Goal: Information Seeking & Learning: Check status

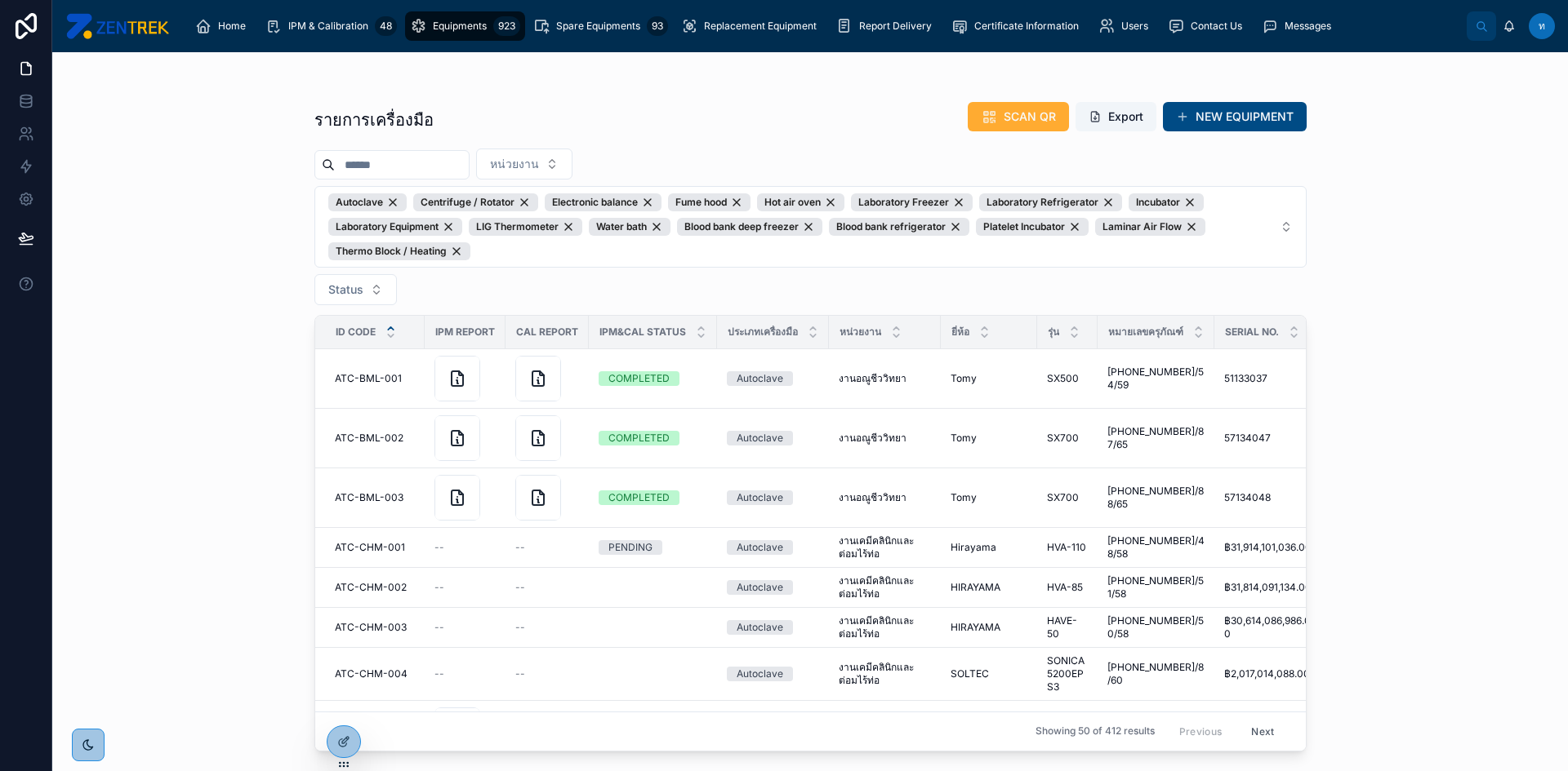
click at [443, 26] on span "Equipments" at bounding box center [459, 26] width 54 height 13
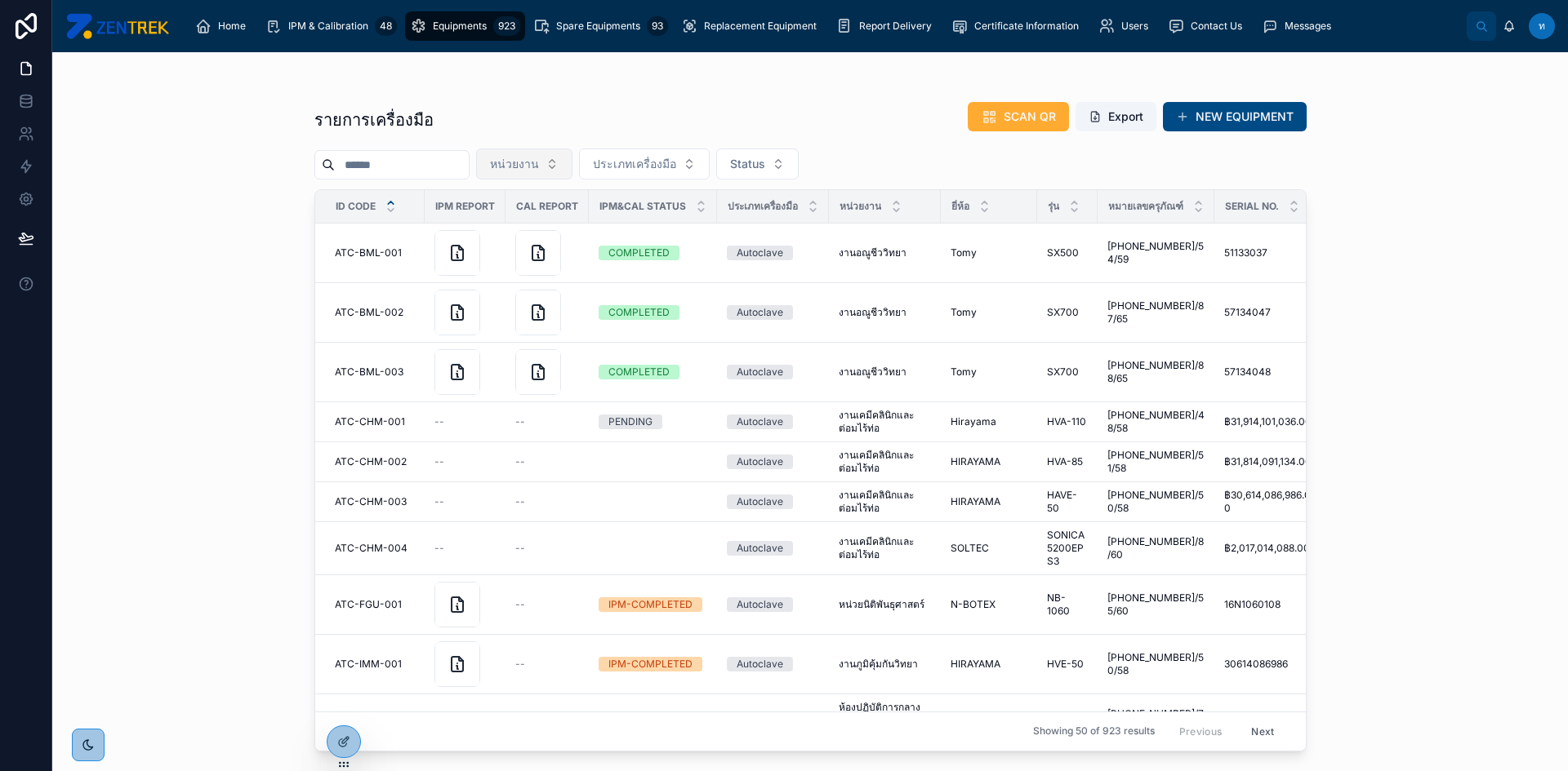
click at [573, 155] on button "หน่วยงาน" at bounding box center [524, 164] width 97 height 31
click at [566, 153] on button "หน่วยงาน" at bounding box center [524, 164] width 97 height 31
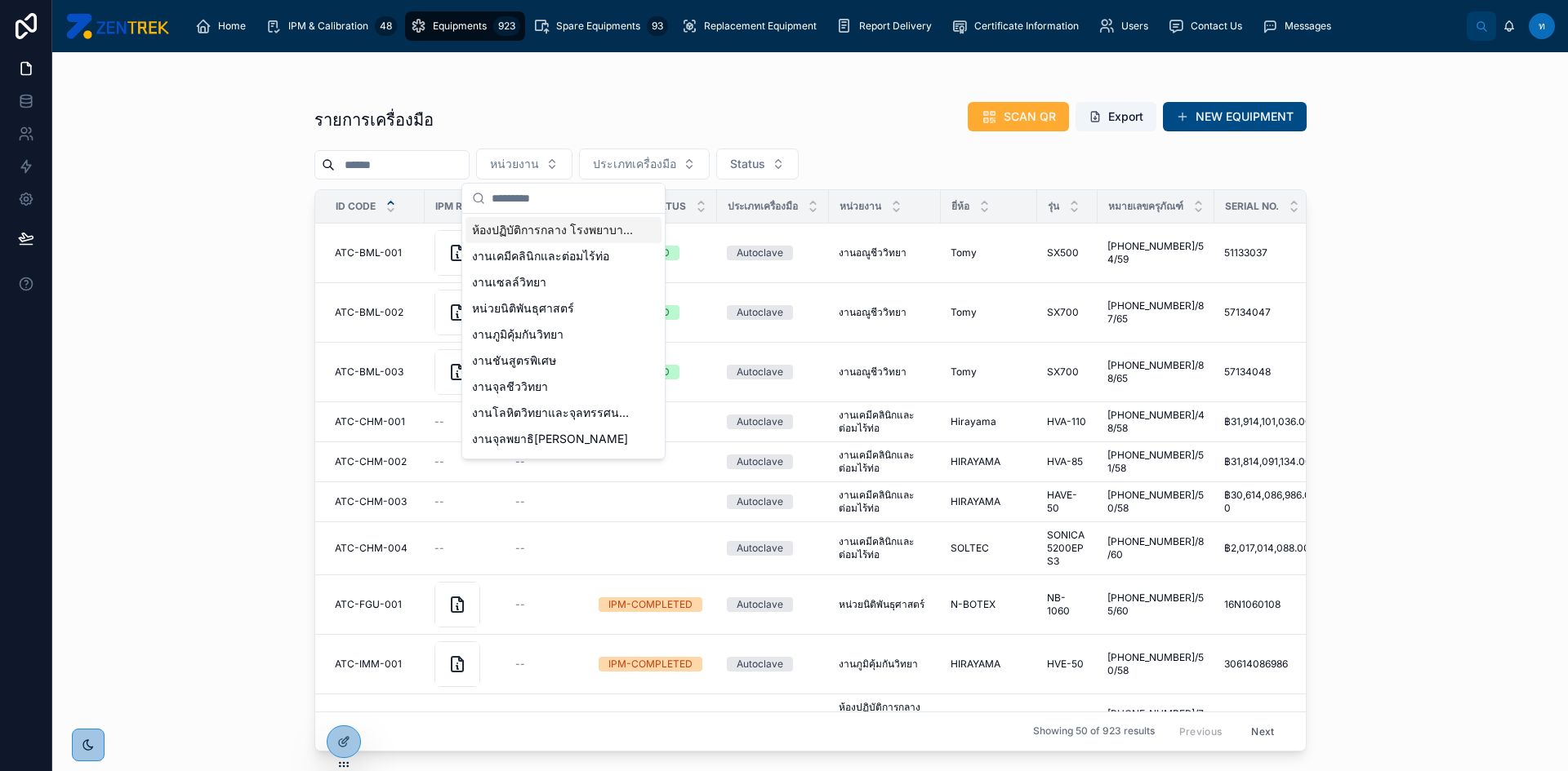
drag, startPoint x: 593, startPoint y: 123, endPoint x: 624, endPoint y: 146, distance: 38.6
click at [594, 123] on div "รายการเครื่องมือ SCAN QR Export NEW EQUIPMENT" at bounding box center [810, 119] width 993 height 37
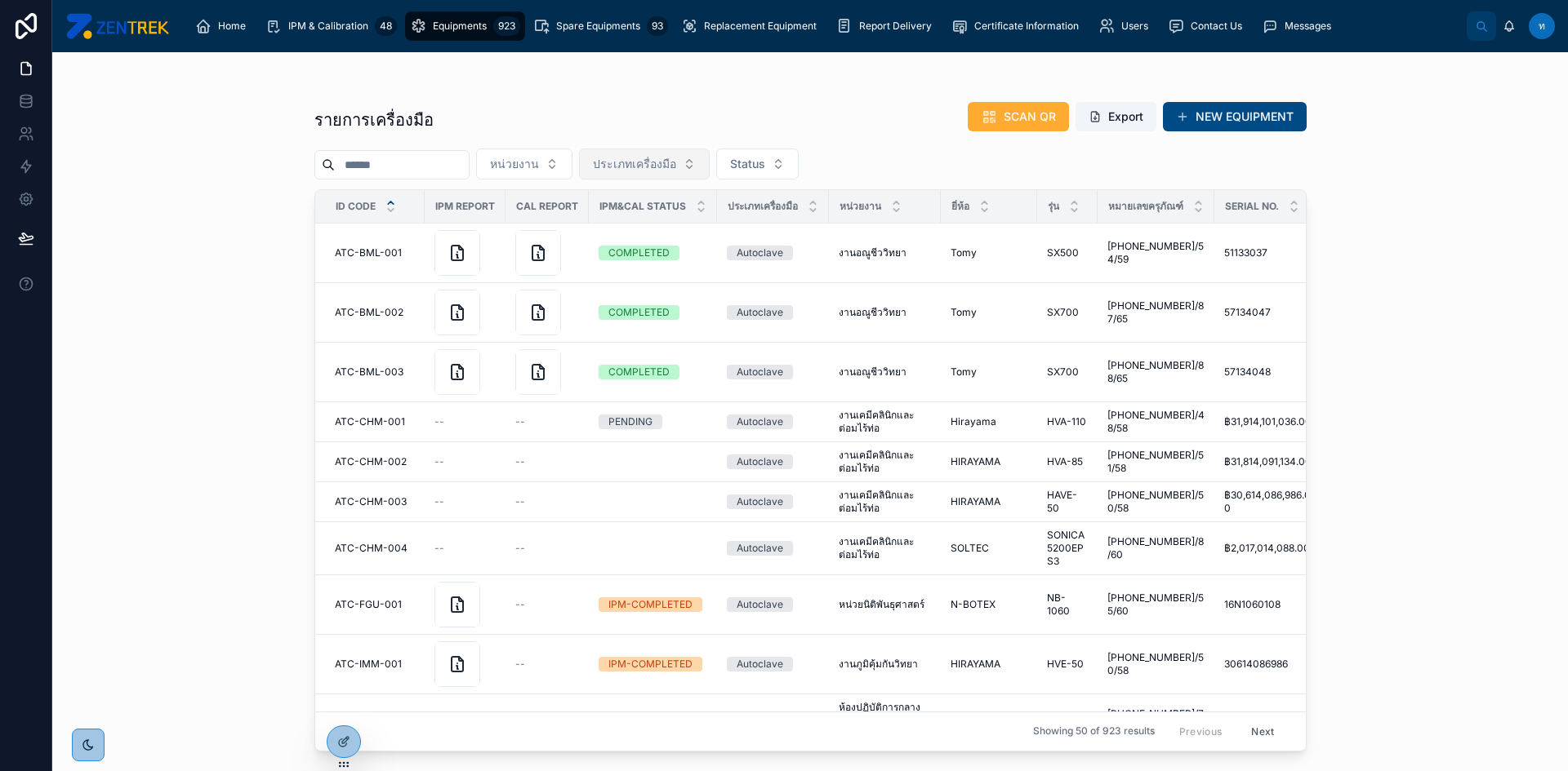
click at [658, 170] on span "ประเภทเครื่องมือ" at bounding box center [634, 164] width 83 height 16
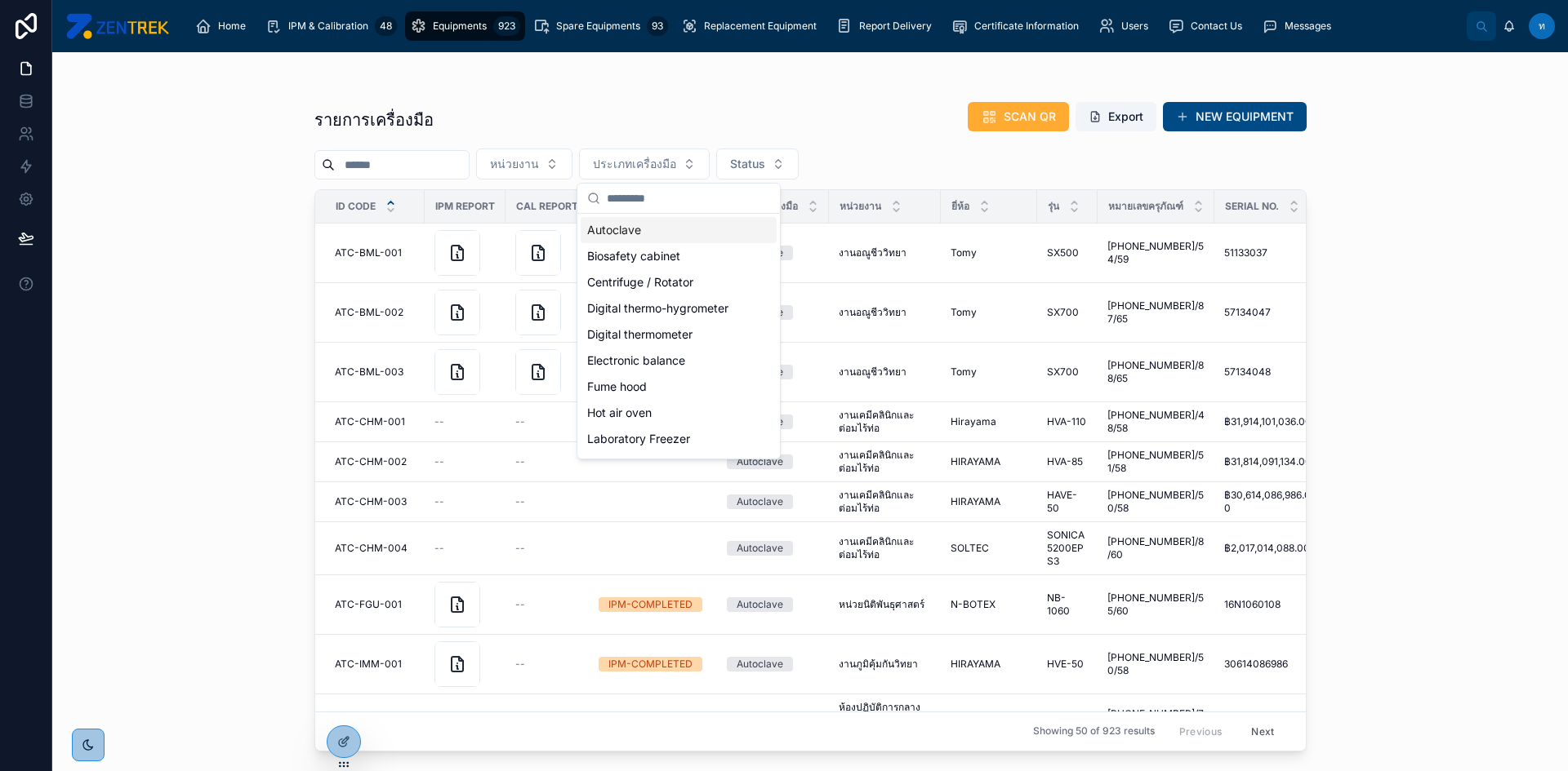
click at [633, 233] on div "Autoclave" at bounding box center [678, 230] width 196 height 26
click at [645, 257] on div "Biosafety cabinet" at bounding box center [679, 258] width 196 height 26
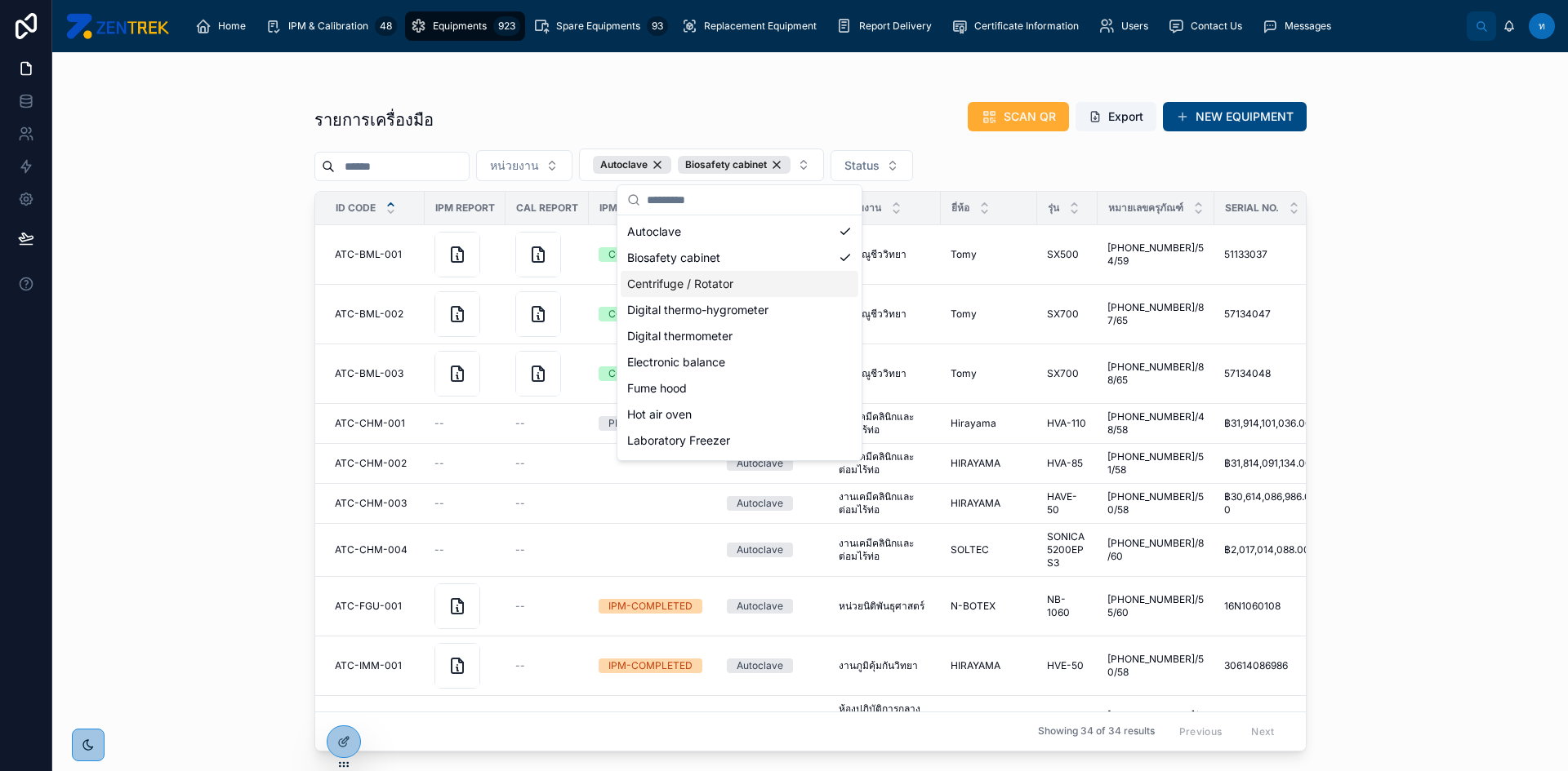
click at [681, 279] on div "Centrifuge / Rotator" at bounding box center [739, 284] width 238 height 26
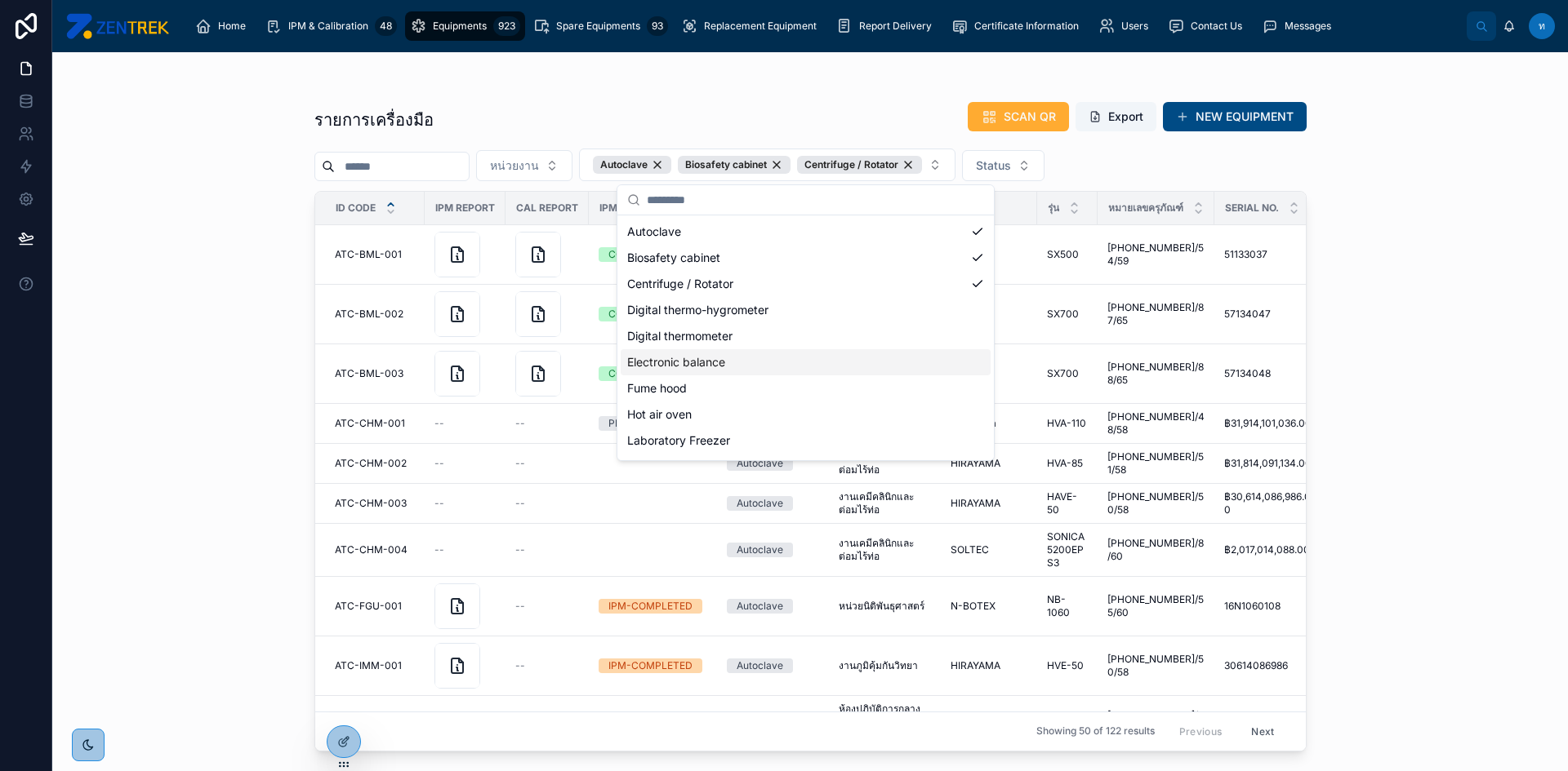
click at [741, 360] on div "Electronic balance" at bounding box center [806, 362] width 370 height 26
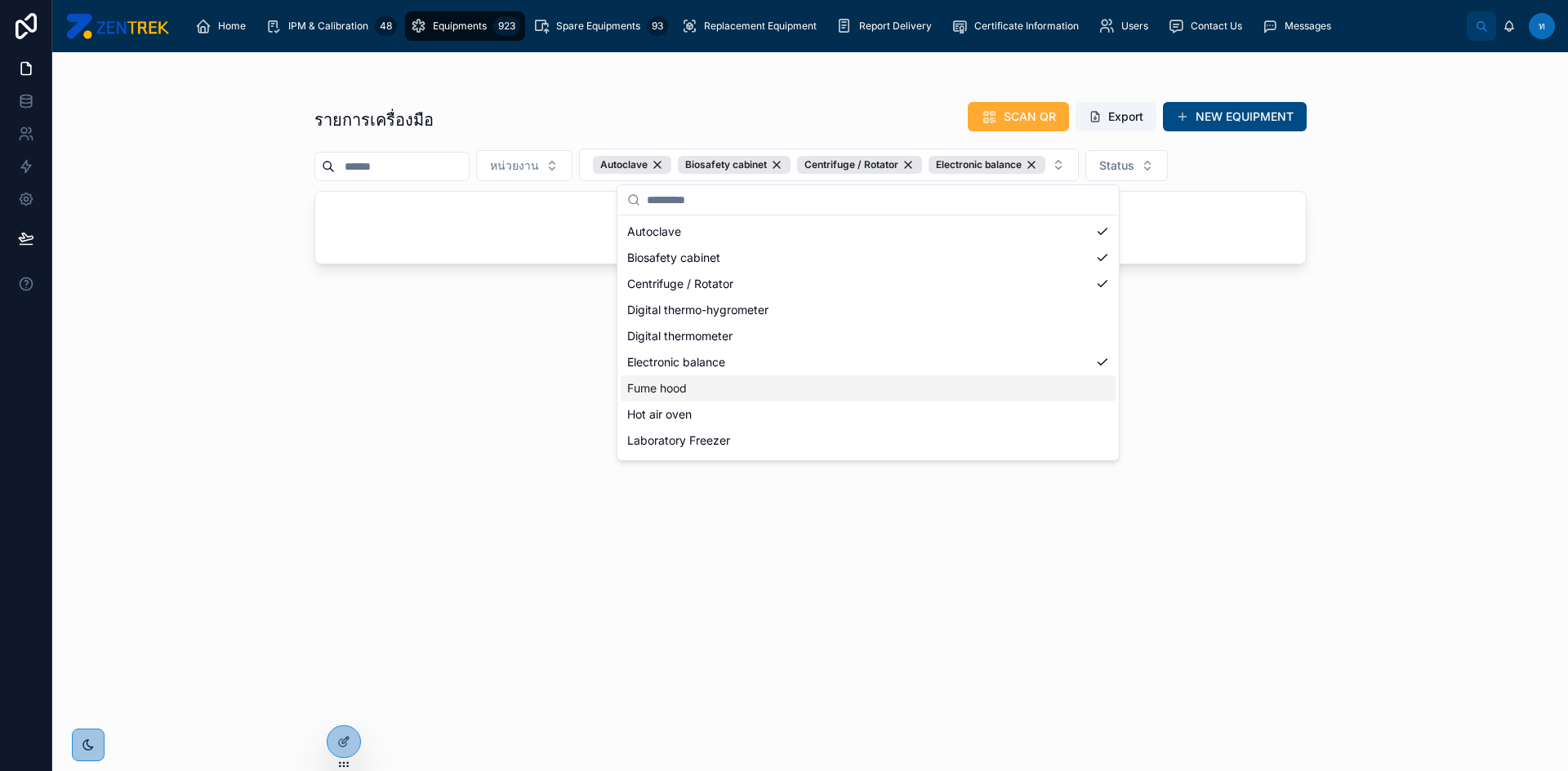
click at [704, 397] on div "Fume hood" at bounding box center [868, 389] width 494 height 26
click at [706, 416] on div "Hot air oven" at bounding box center [913, 414] width 585 height 26
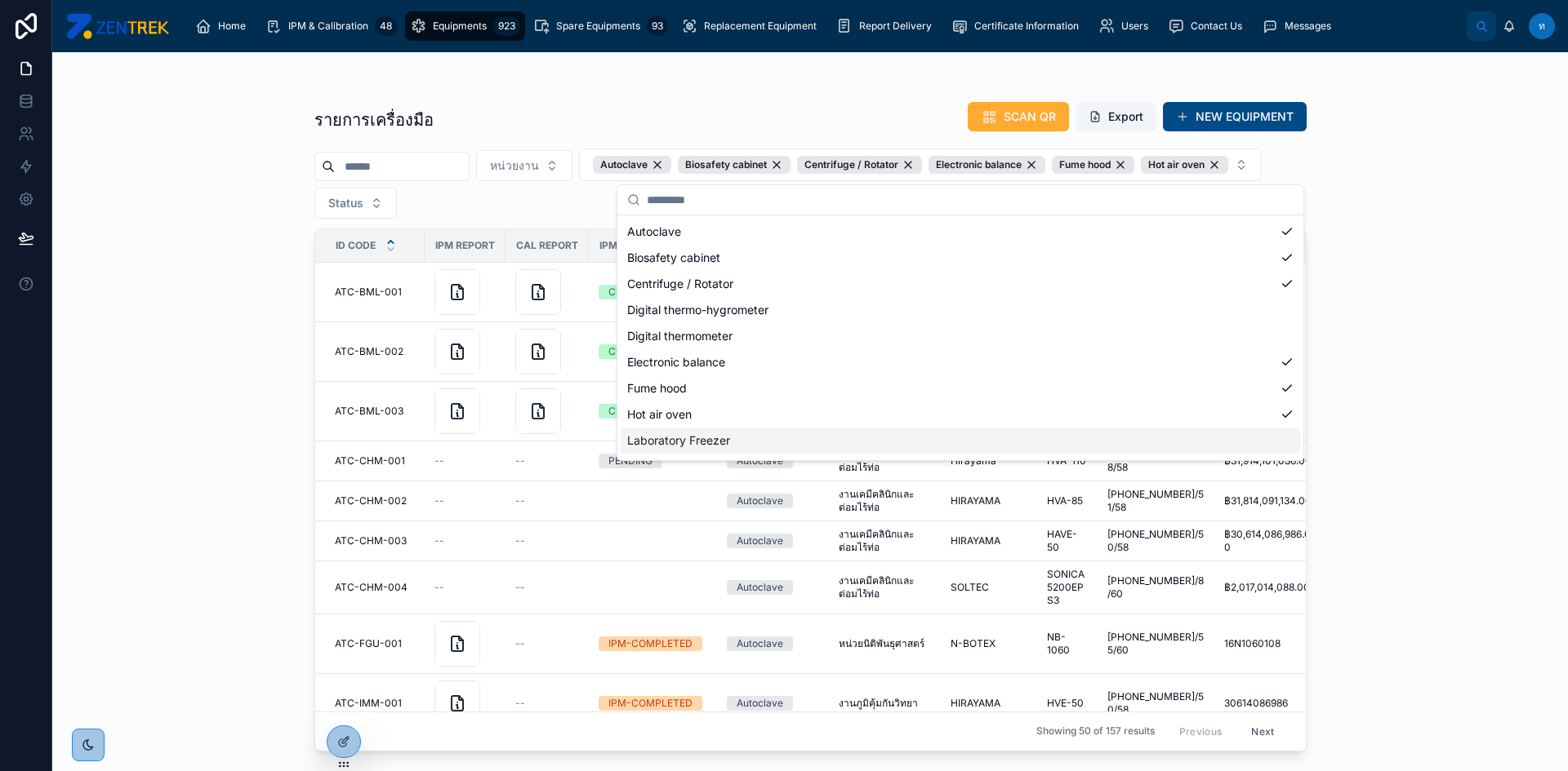
click at [710, 436] on div "Laboratory Freezer" at bounding box center [961, 441] width 679 height 26
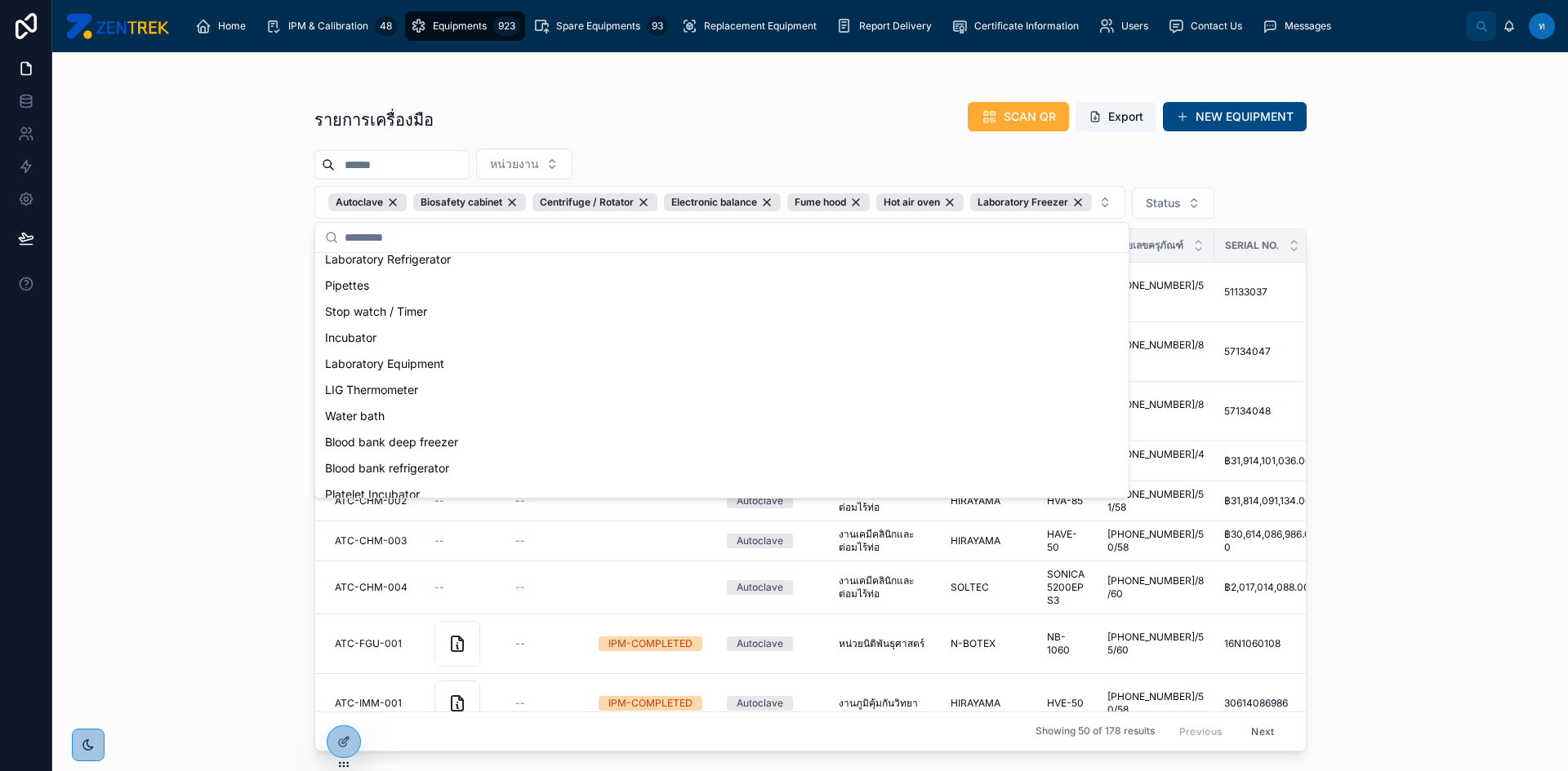
scroll to position [163, 0]
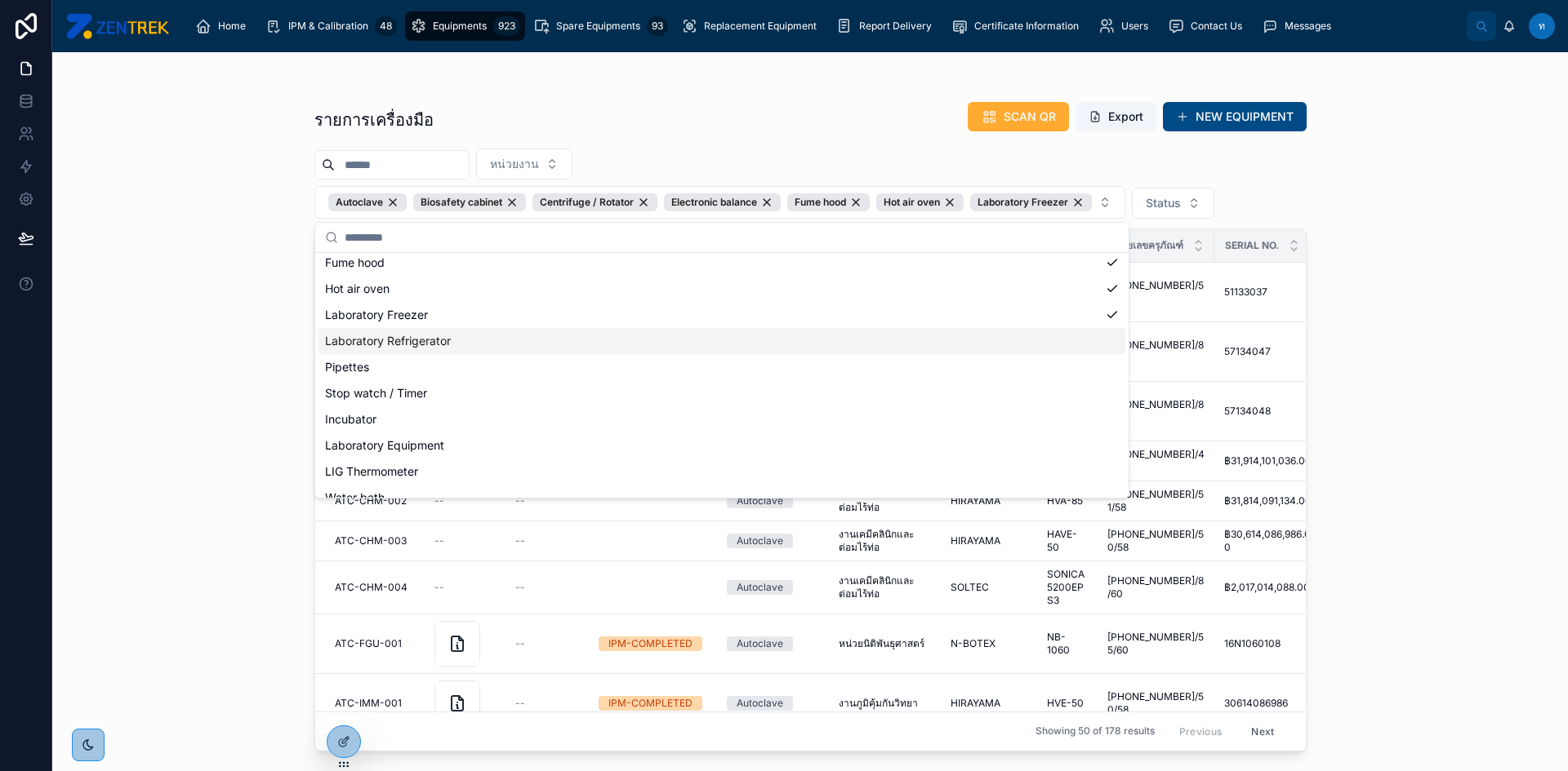
click at [531, 338] on div "Laboratory Refrigerator" at bounding box center [722, 341] width 807 height 26
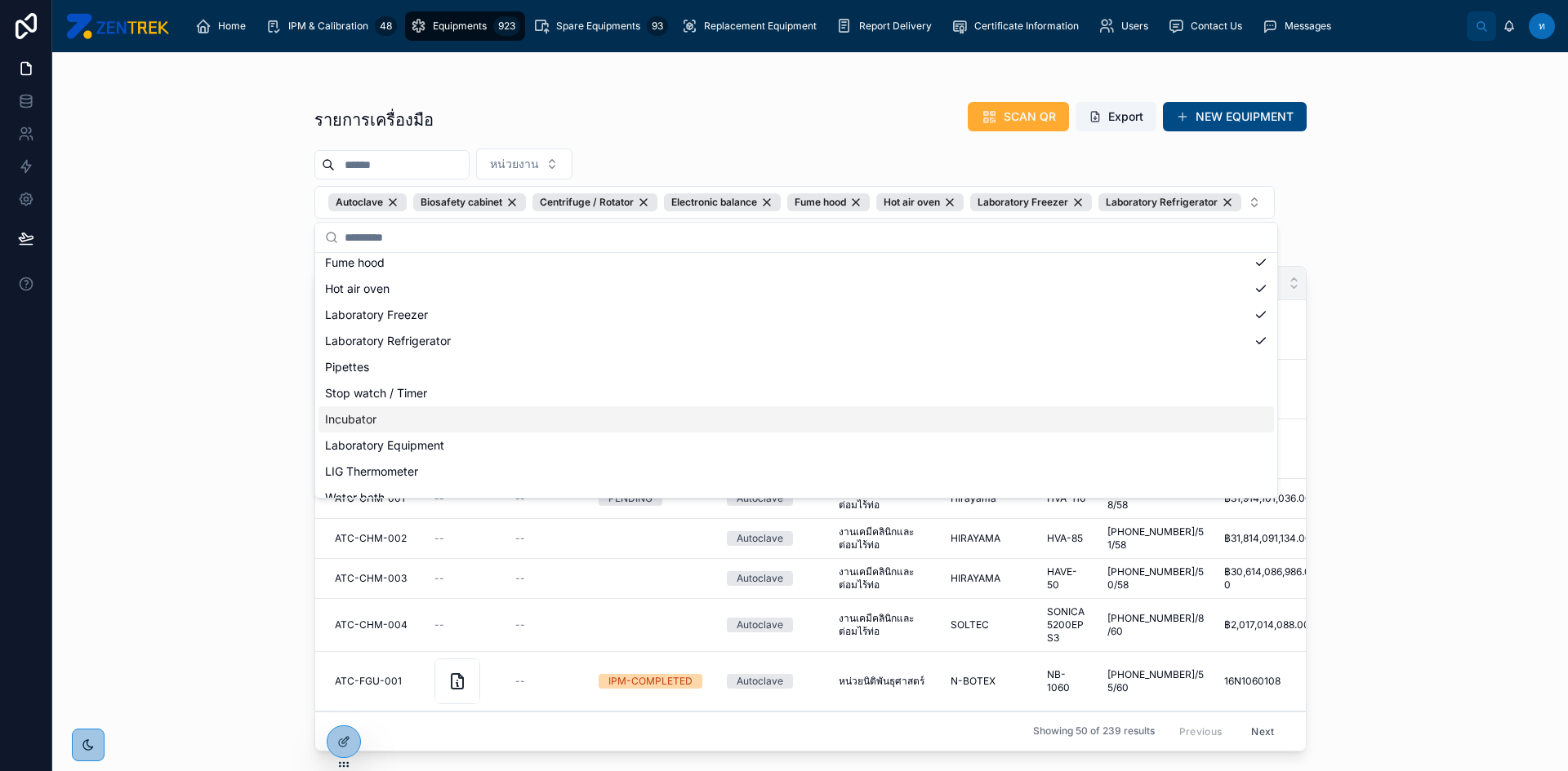
click at [520, 418] on div "Incubator" at bounding box center [796, 420] width 955 height 26
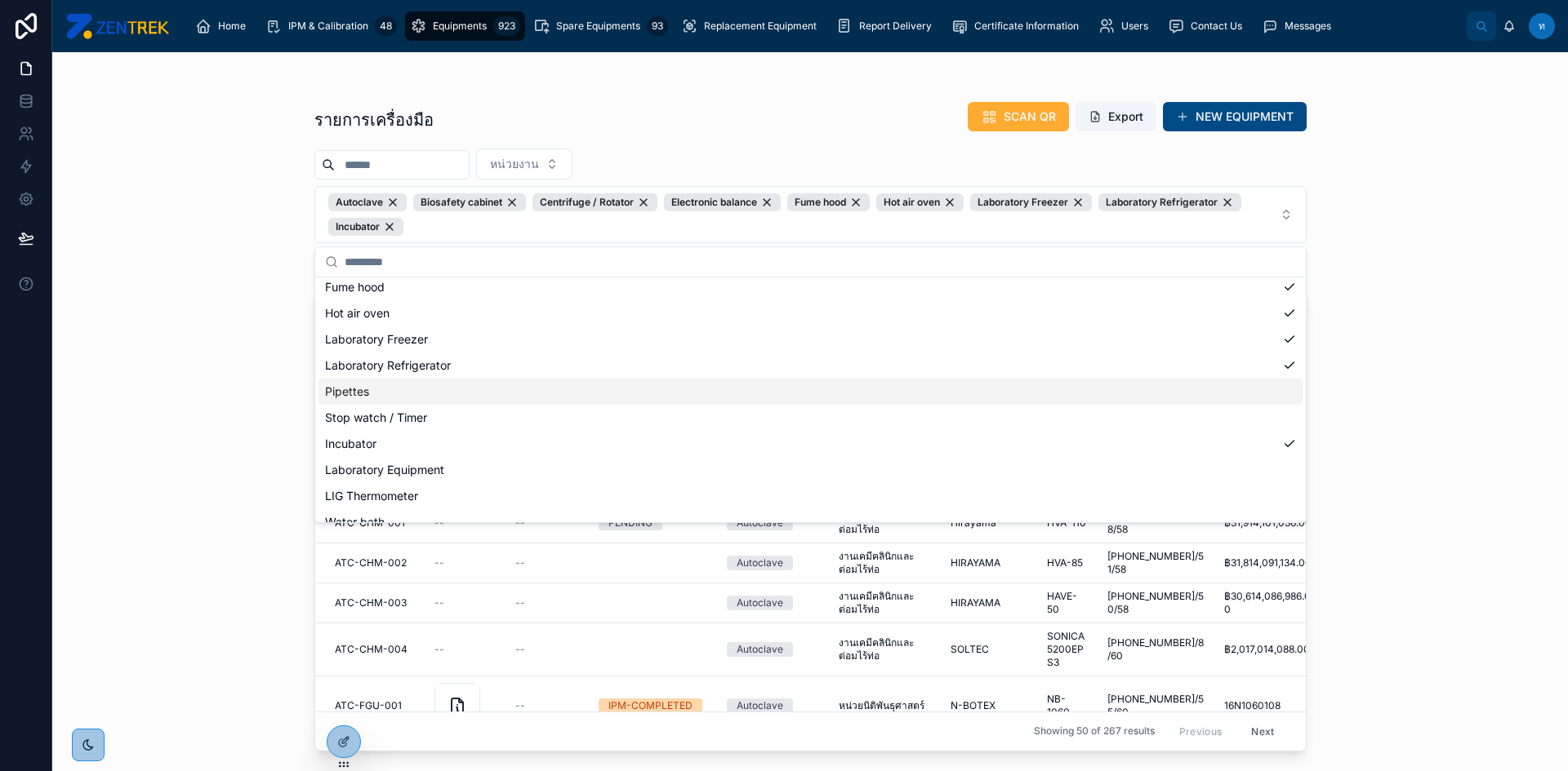
scroll to position [310, 0]
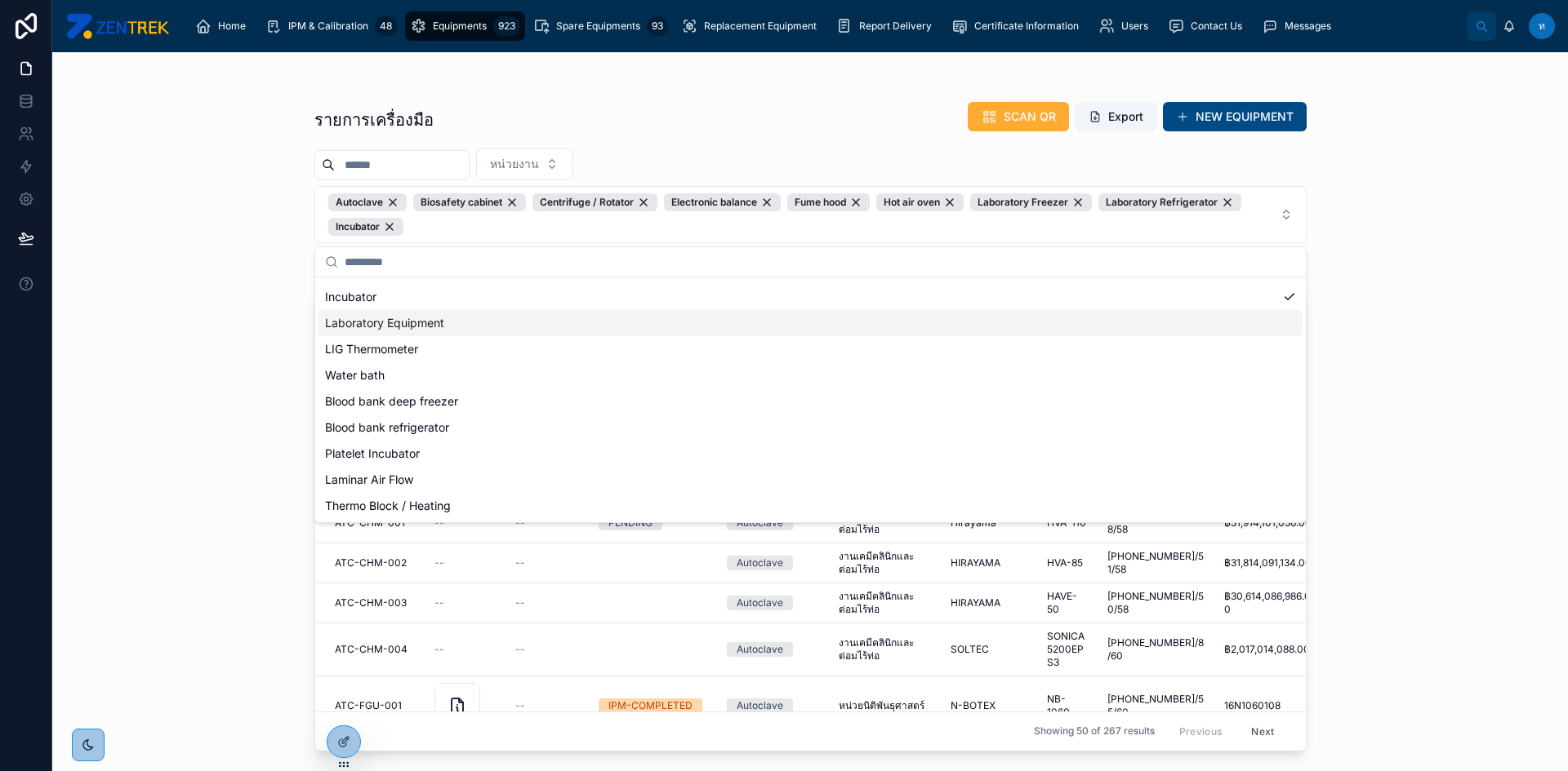
click at [541, 328] on div "Laboratory Equipment" at bounding box center [810, 323] width 984 height 26
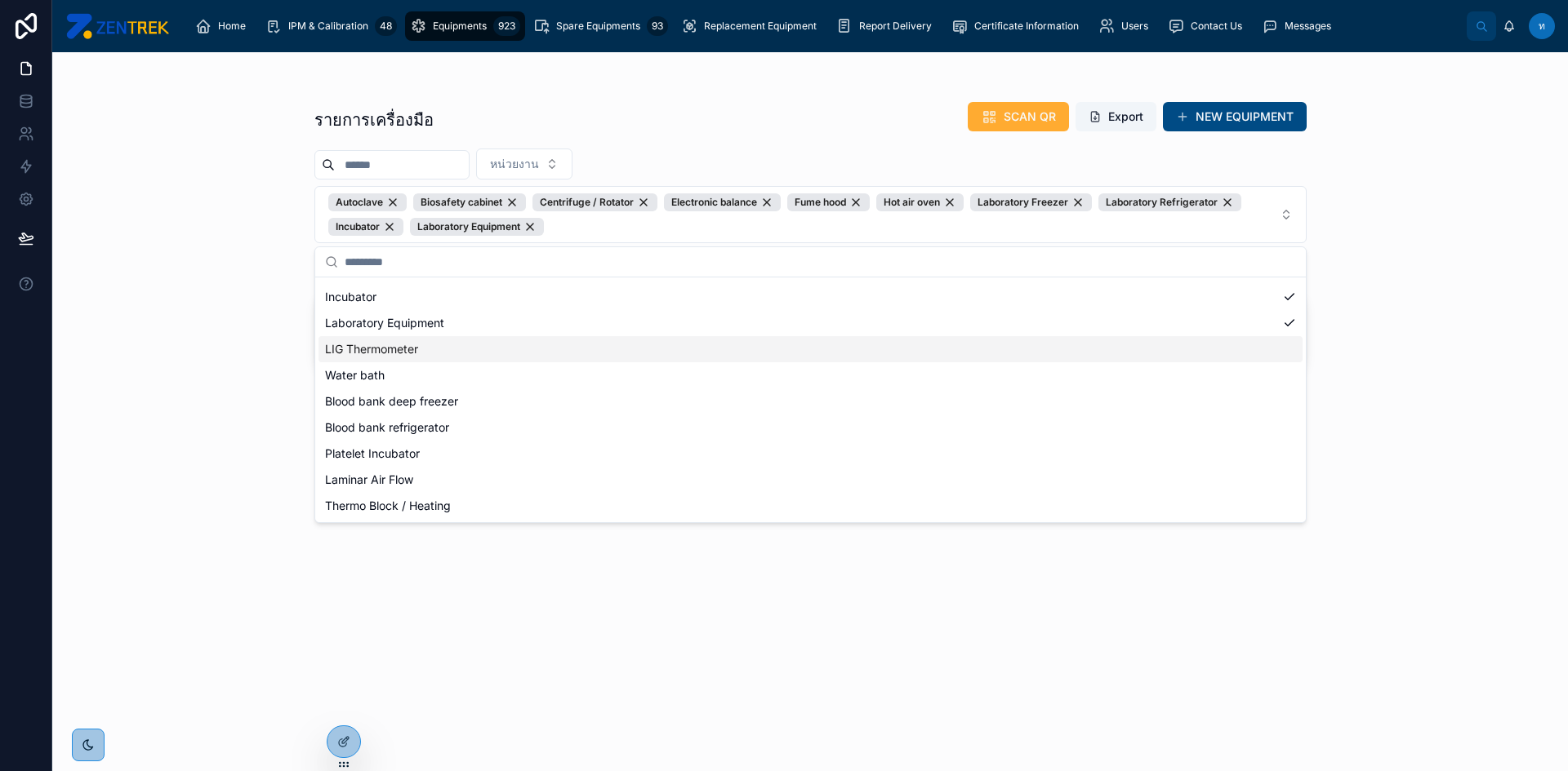
click at [536, 343] on div "LIG Thermometer" at bounding box center [810, 349] width 984 height 26
click at [541, 374] on div "Water bath" at bounding box center [810, 375] width 984 height 26
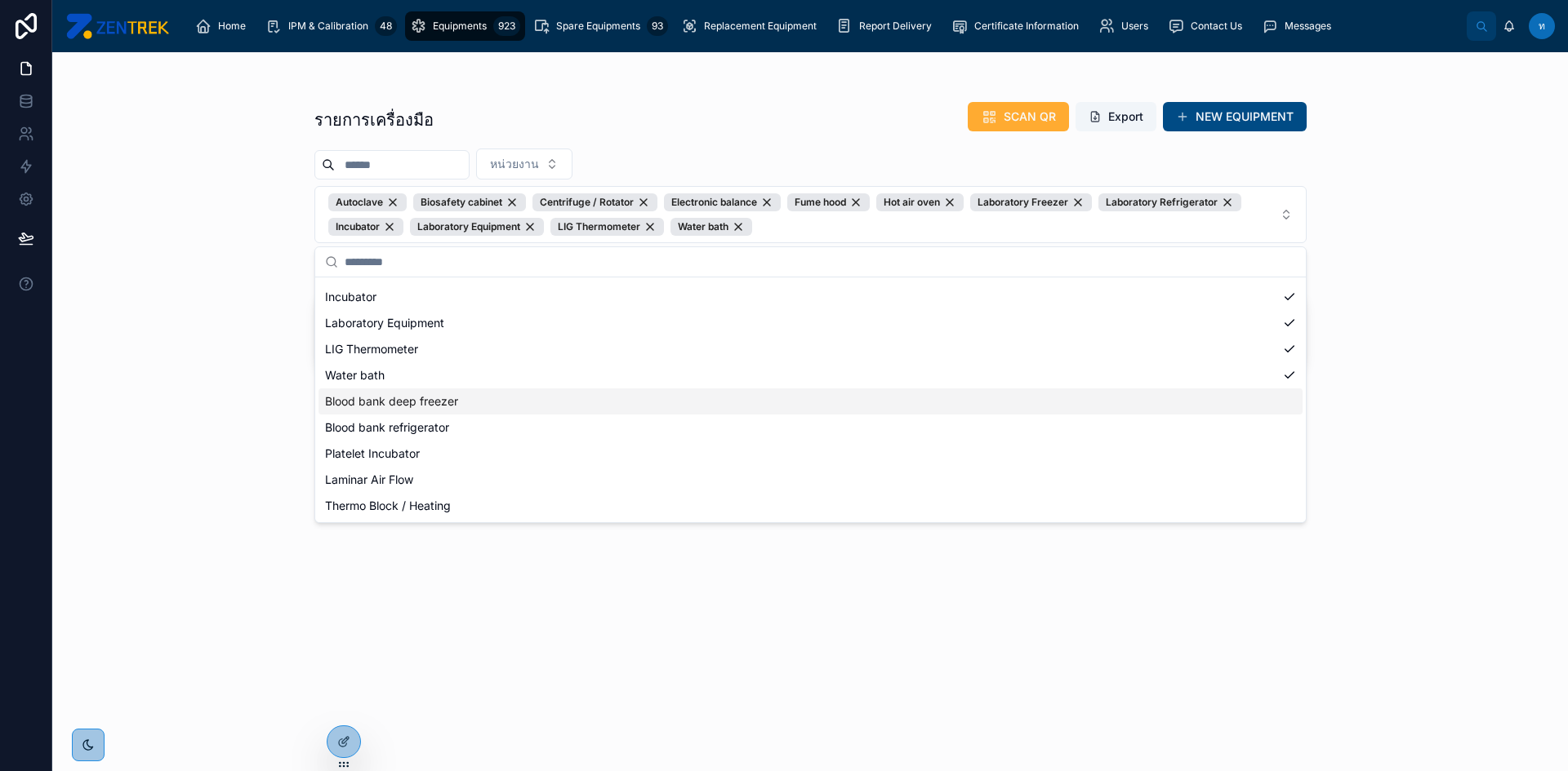
click at [546, 408] on div "Blood bank deep freezer" at bounding box center [810, 401] width 984 height 26
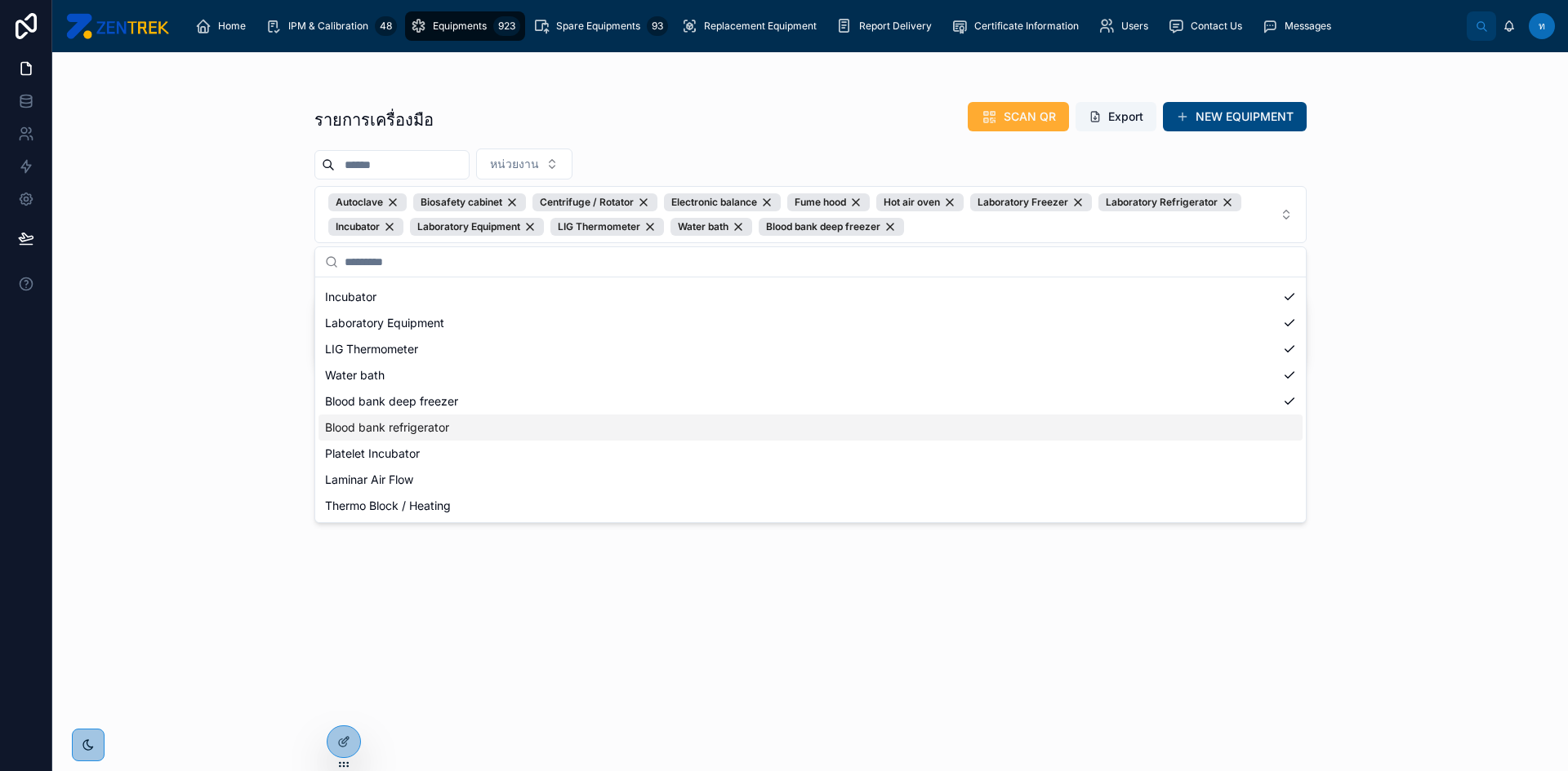
click at [550, 424] on div "Blood bank refrigerator" at bounding box center [810, 428] width 984 height 26
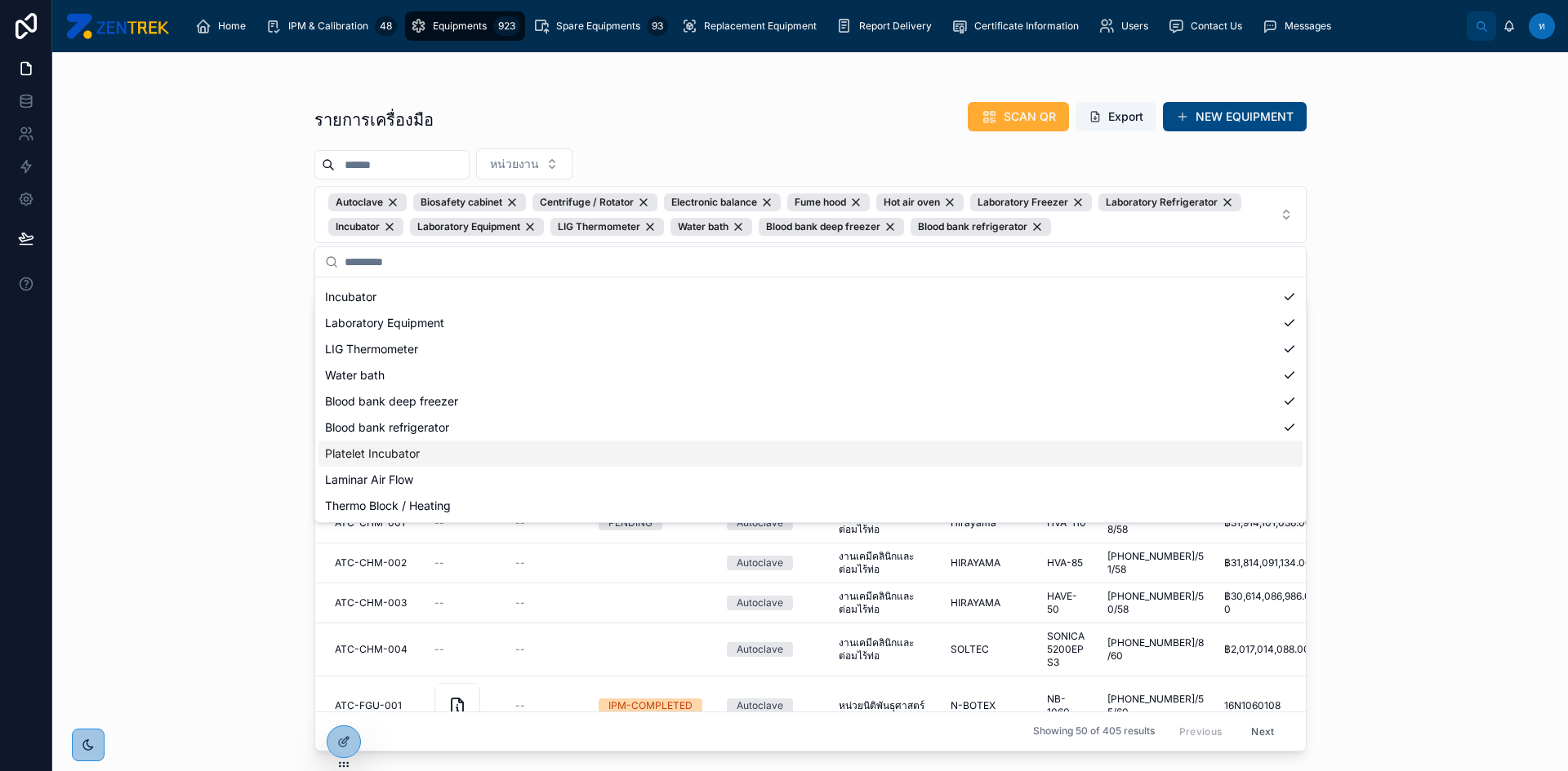
click at [551, 454] on div "Platelet Incubator" at bounding box center [810, 453] width 984 height 26
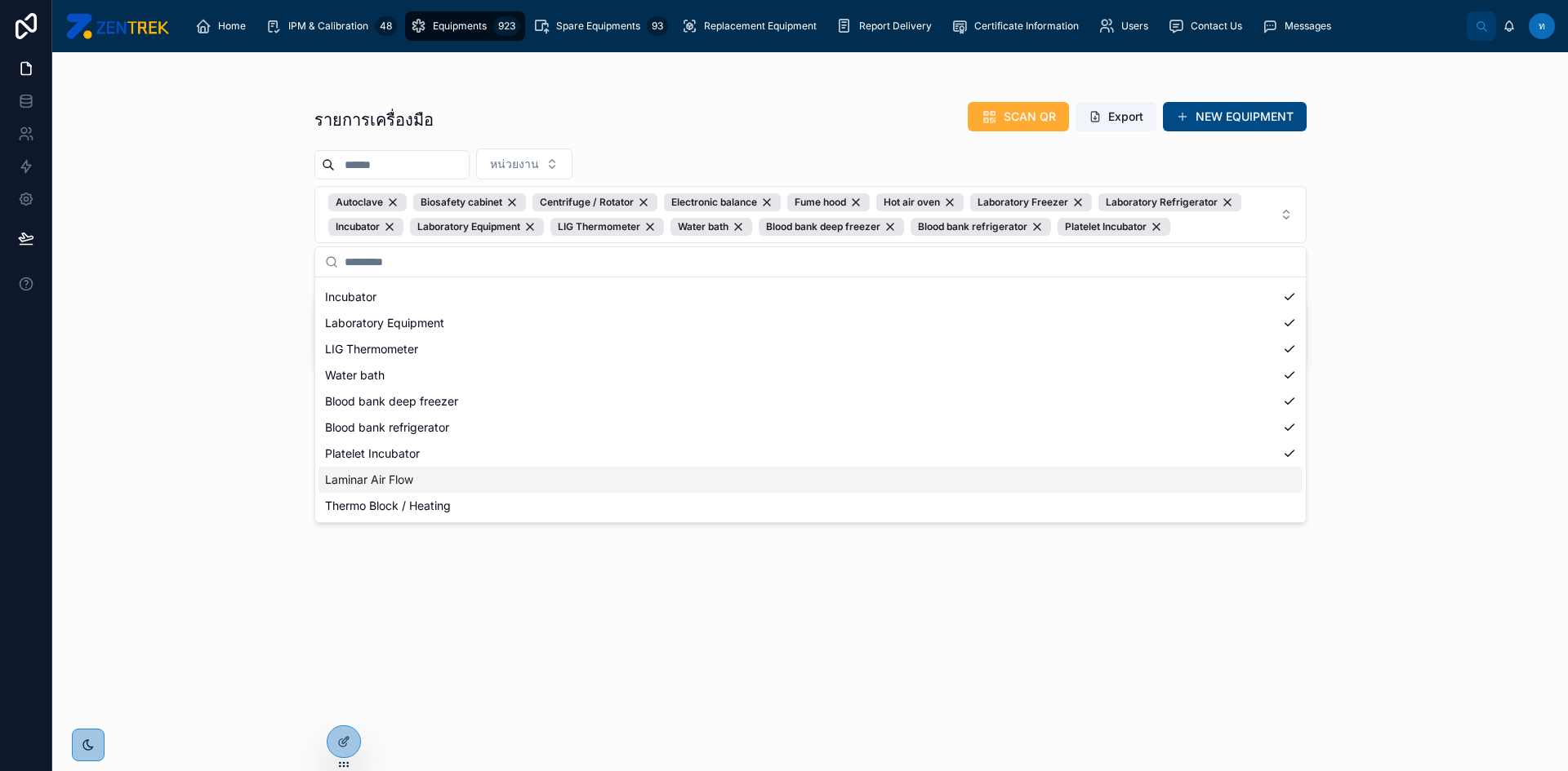
click at [555, 473] on div "Laminar Air Flow" at bounding box center [810, 480] width 984 height 26
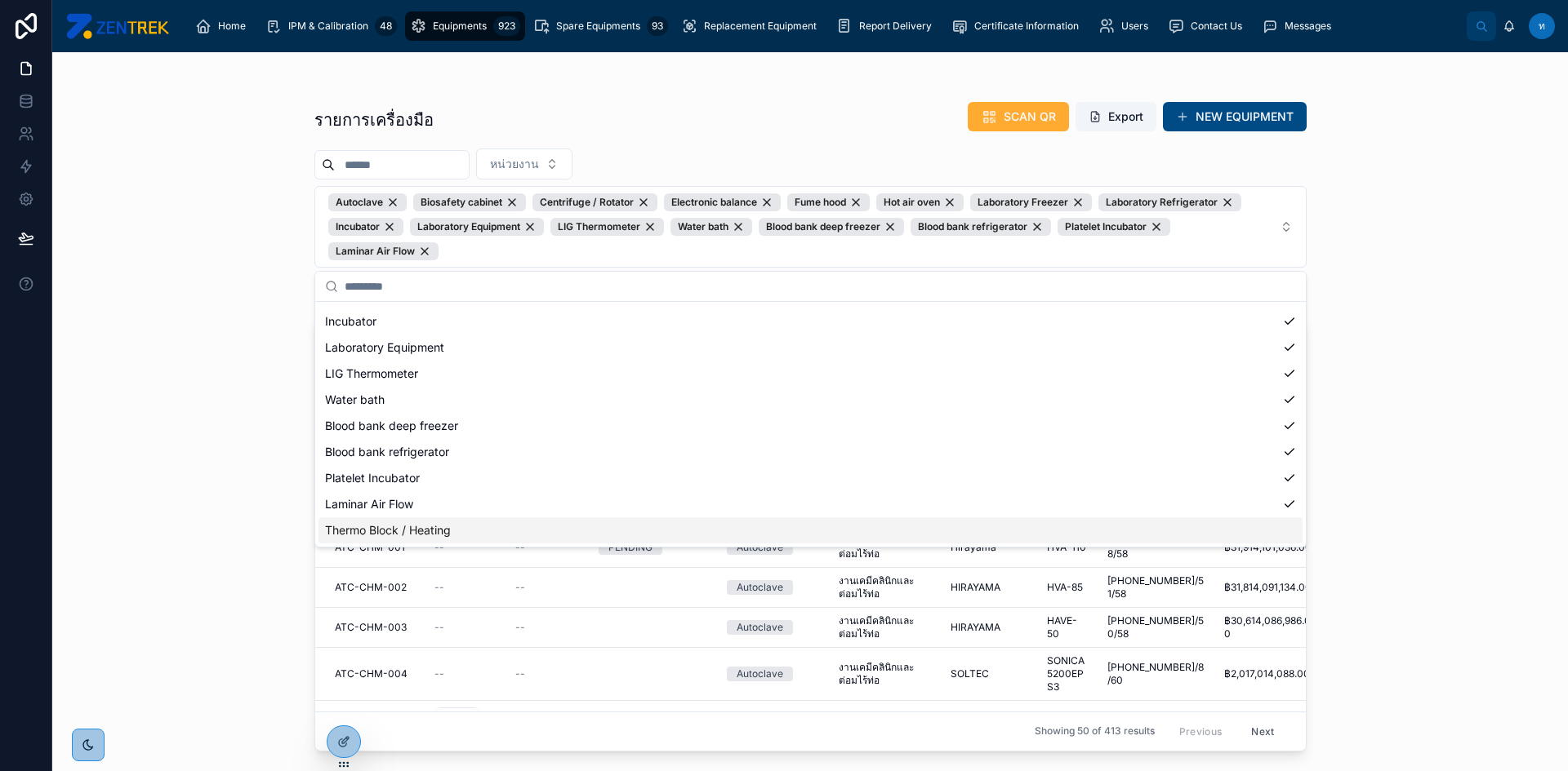
click at [562, 533] on div "Thermo Block / Heating" at bounding box center [810, 531] width 984 height 26
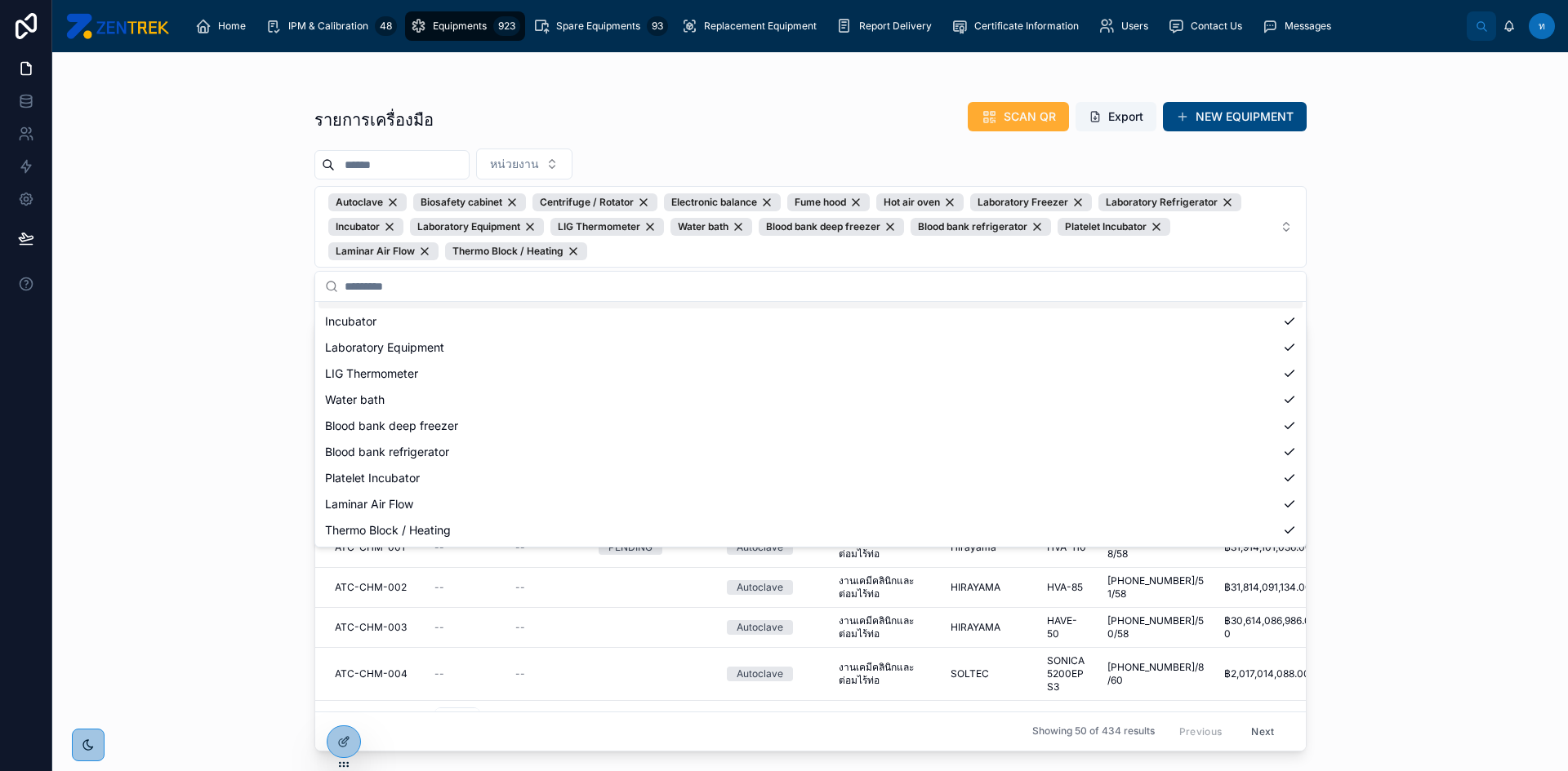
click at [1428, 304] on div "รายการเครื่องมือ SCAN QR Export NEW EQUIPMENT หน่วยงาน Autoclave Biosafety cabi…" at bounding box center [809, 411] width 1515 height 719
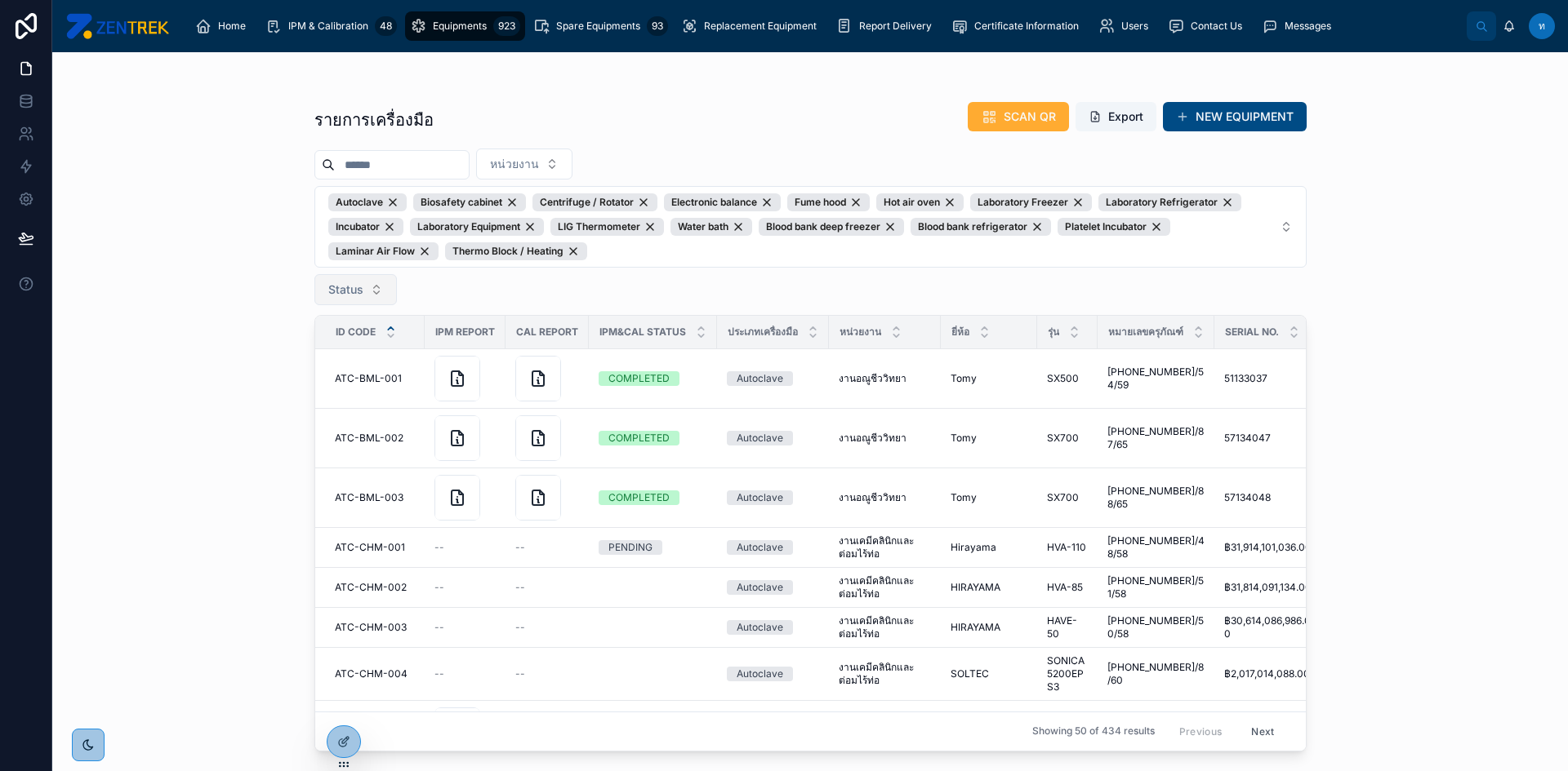
click at [360, 295] on span "Status" at bounding box center [346, 289] width 36 height 16
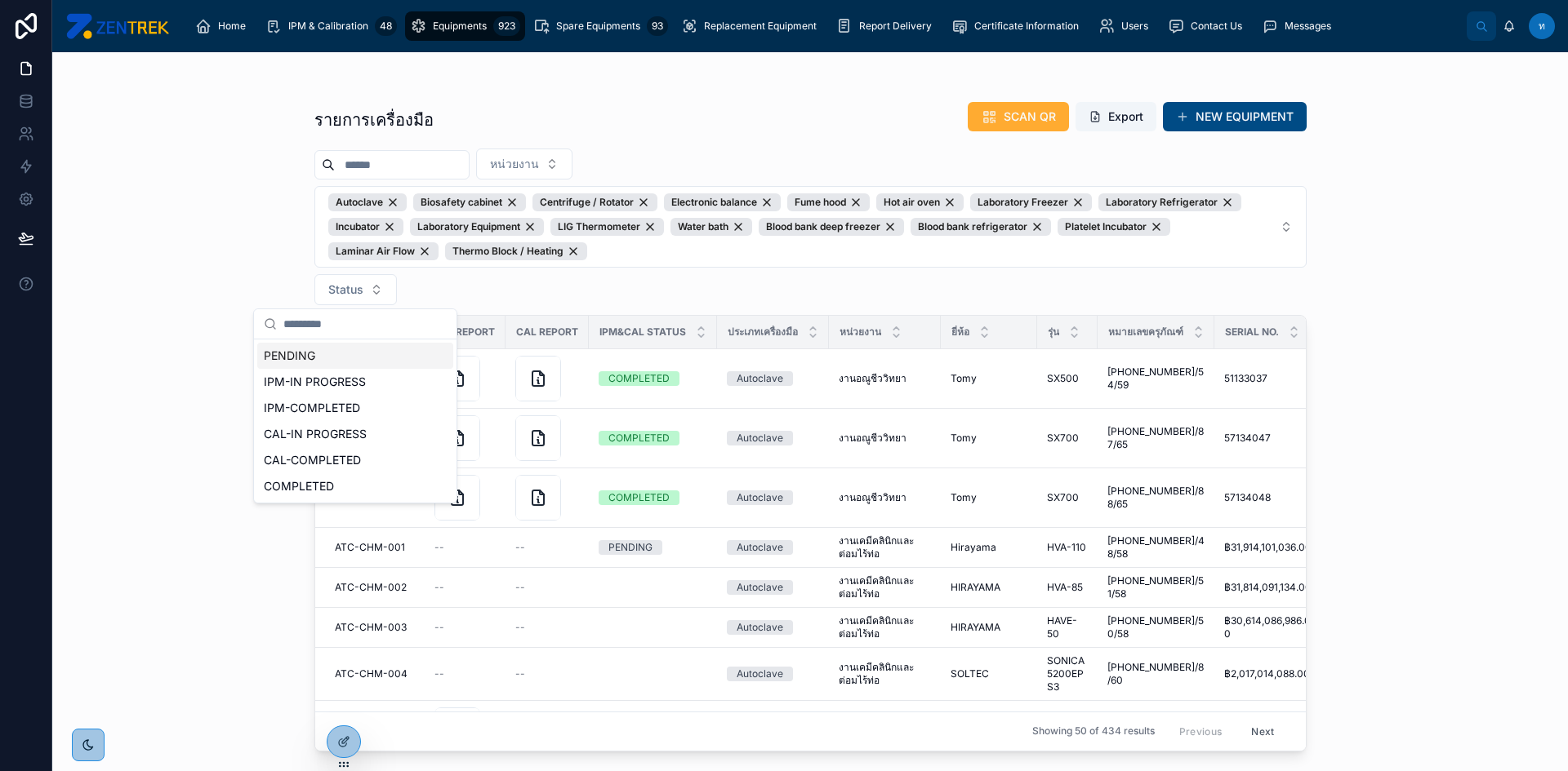
click at [355, 360] on div "PENDING" at bounding box center [354, 356] width 196 height 26
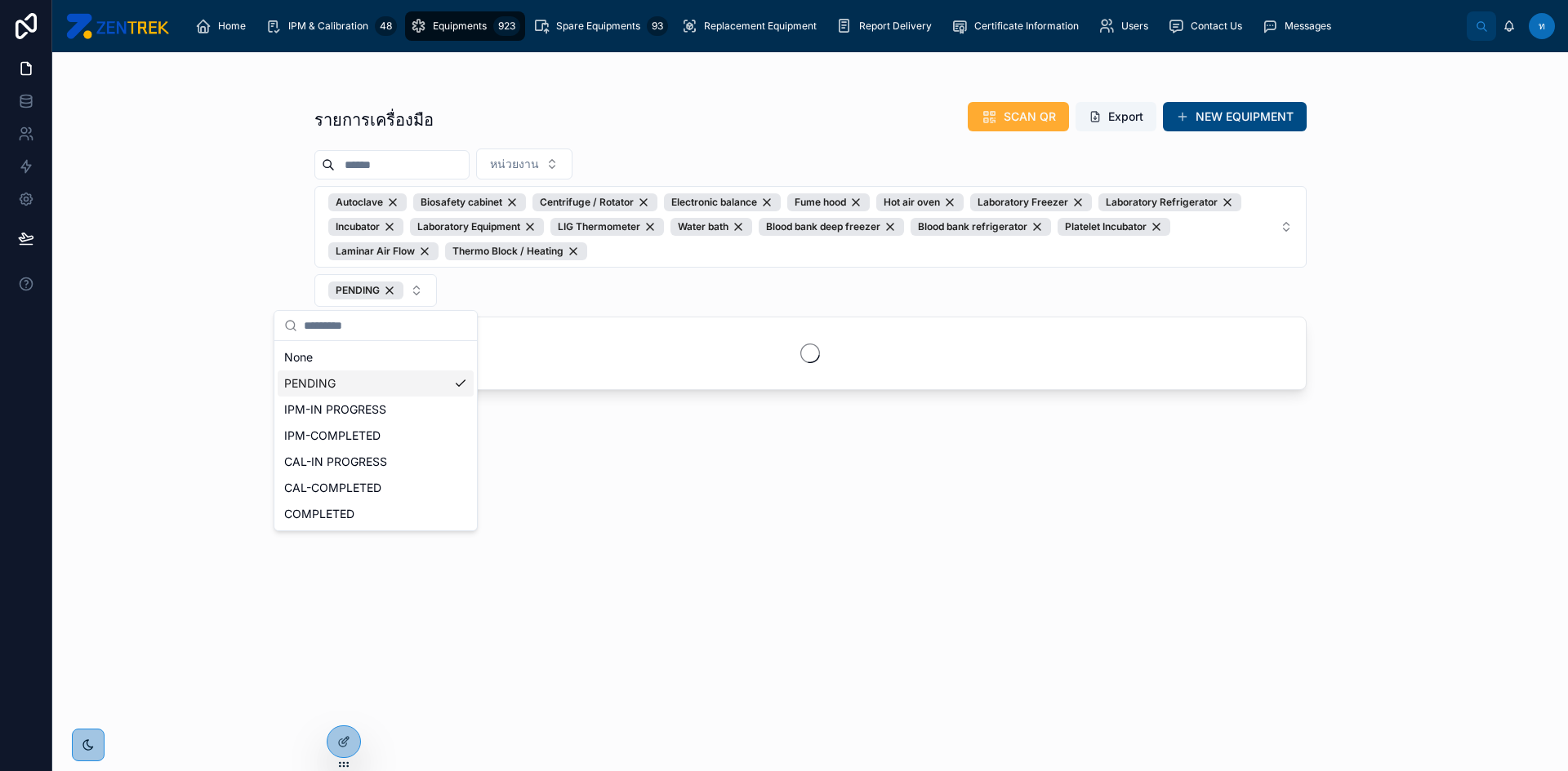
click at [363, 382] on div "PENDING" at bounding box center [375, 383] width 196 height 26
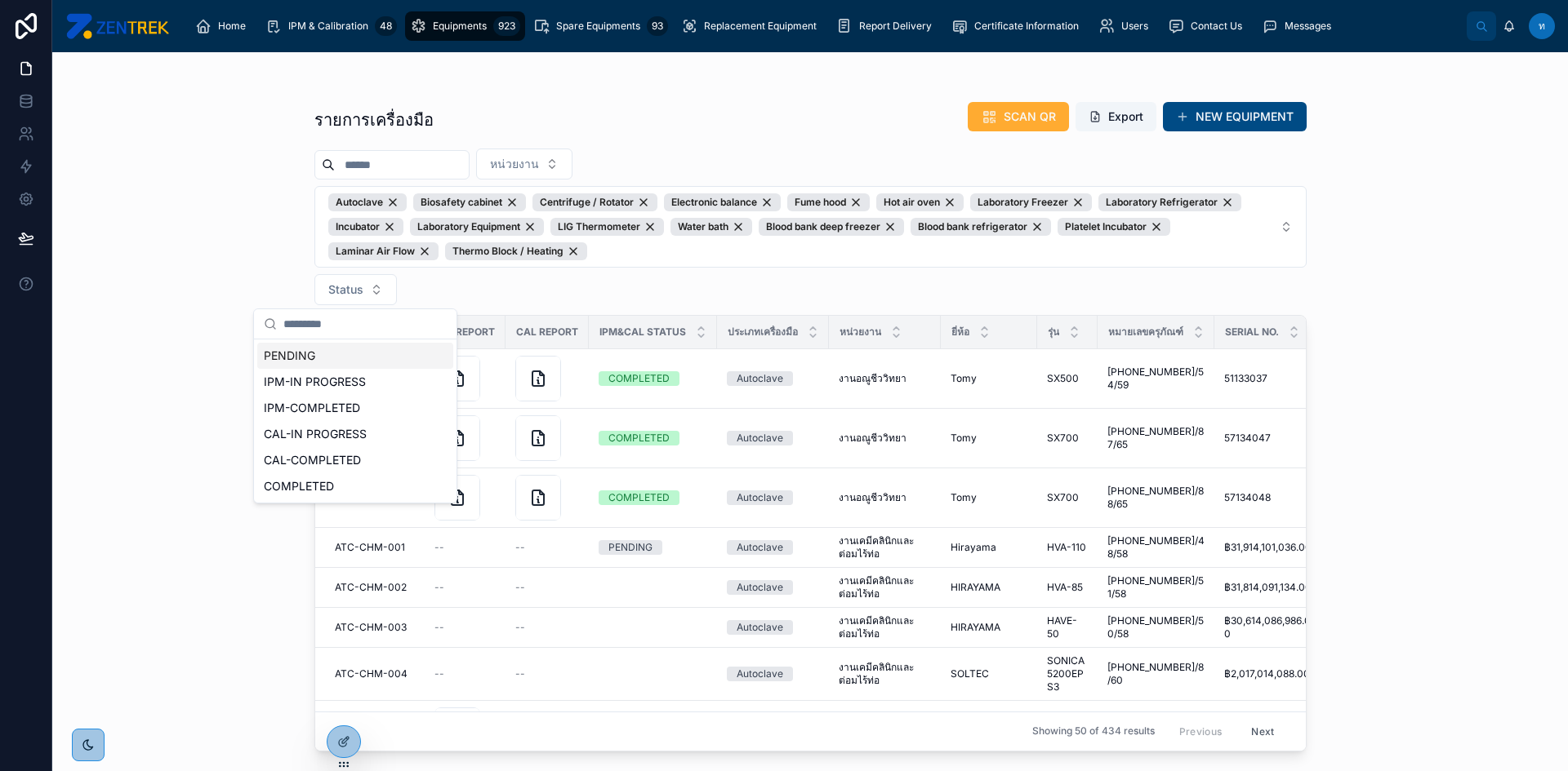
click at [356, 363] on div "PENDING" at bounding box center [354, 356] width 196 height 26
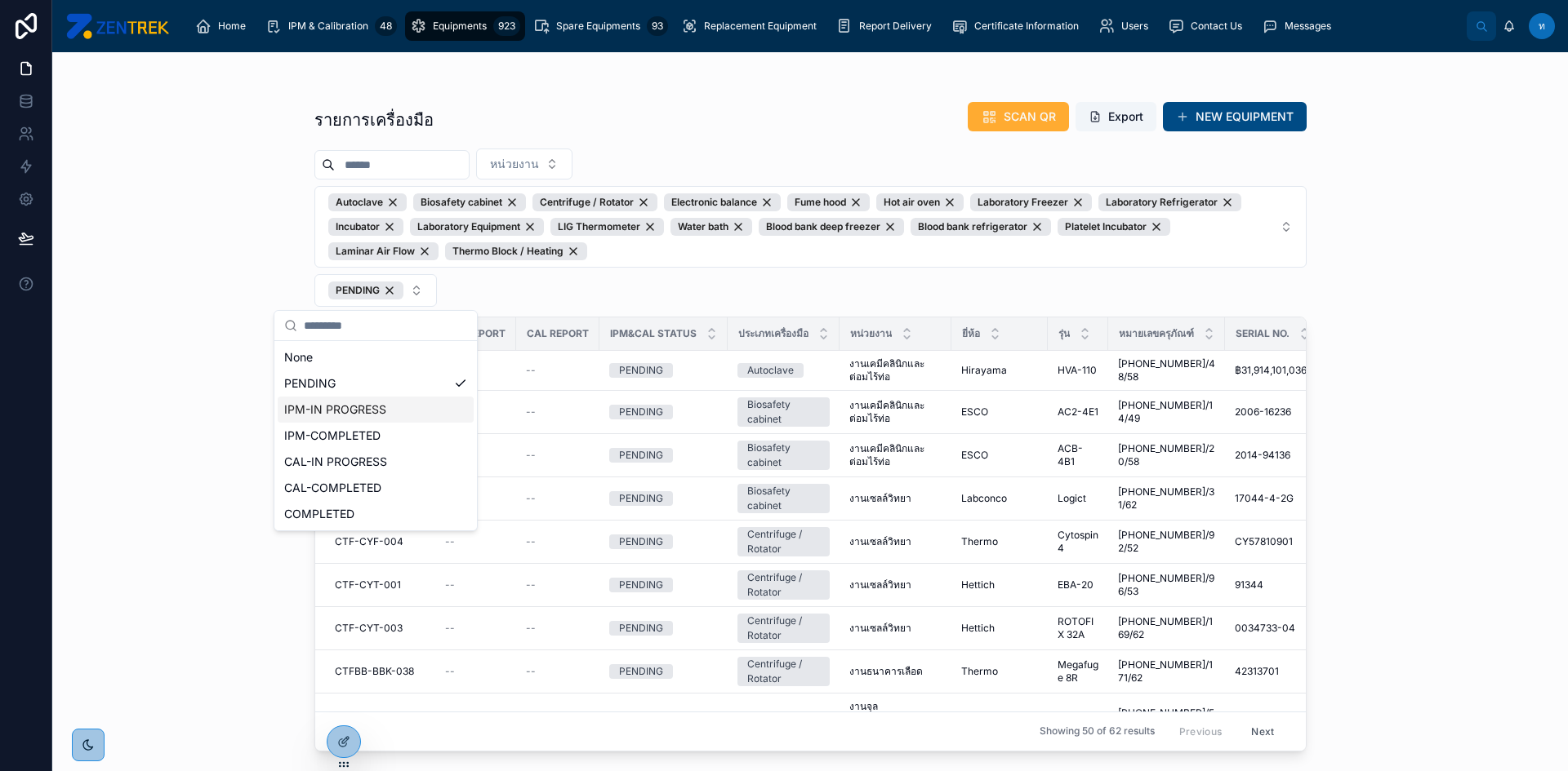
click at [369, 415] on div "IPM-IN PROGRESS" at bounding box center [375, 410] width 196 height 26
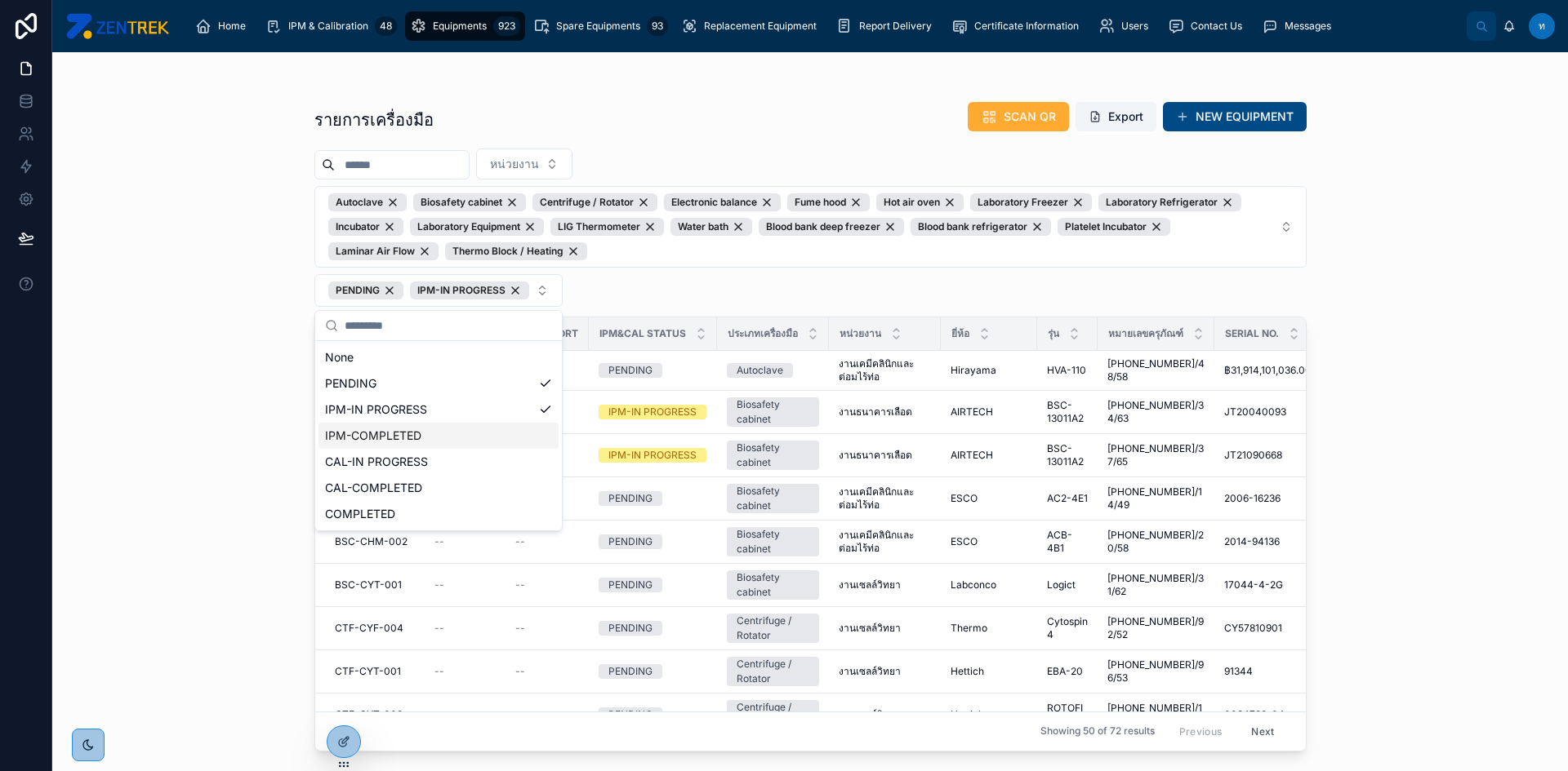
click at [372, 431] on div "IPM-COMPLETED" at bounding box center [439, 436] width 240 height 26
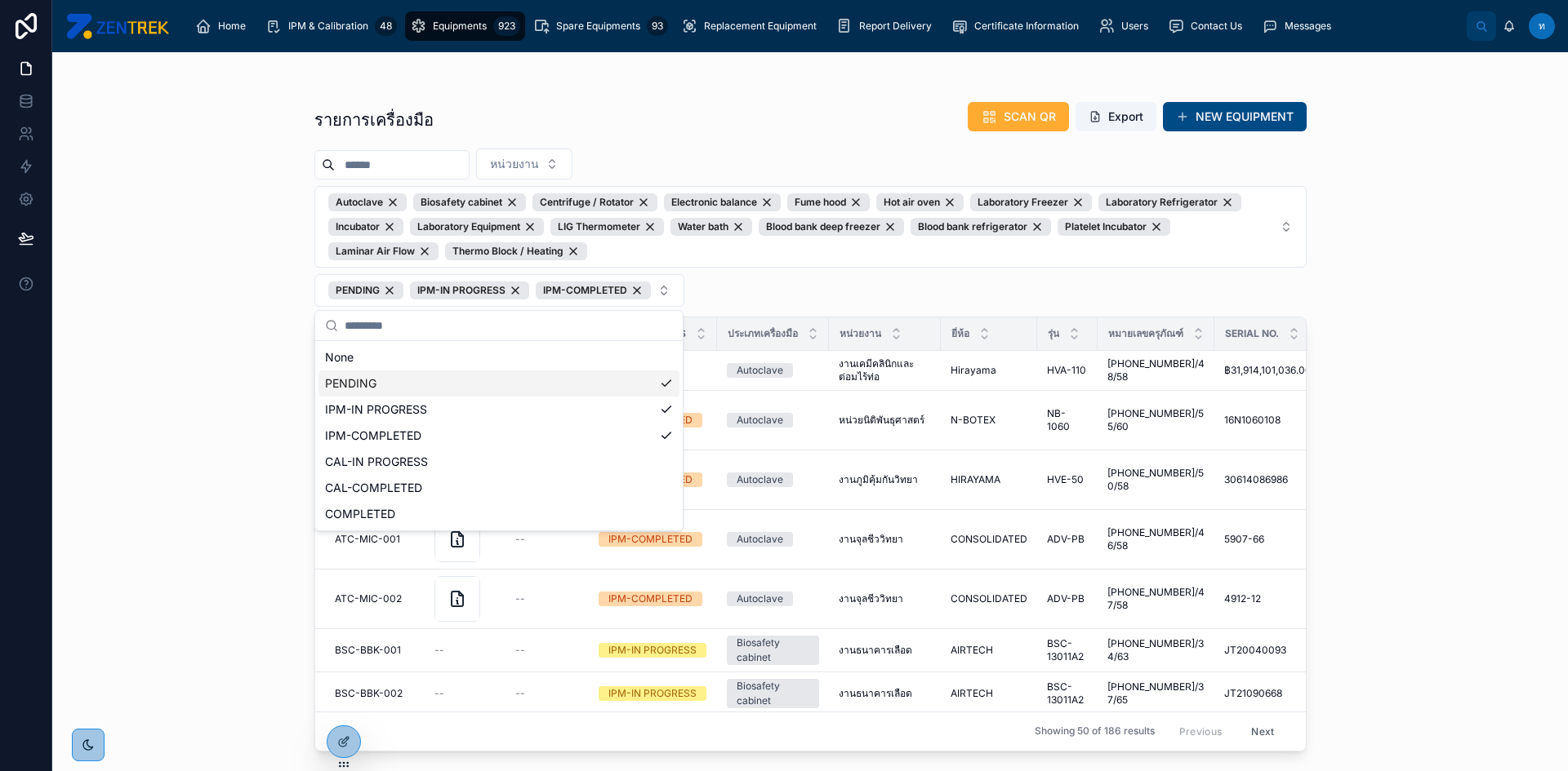
click at [356, 380] on div "PENDING" at bounding box center [499, 383] width 361 height 26
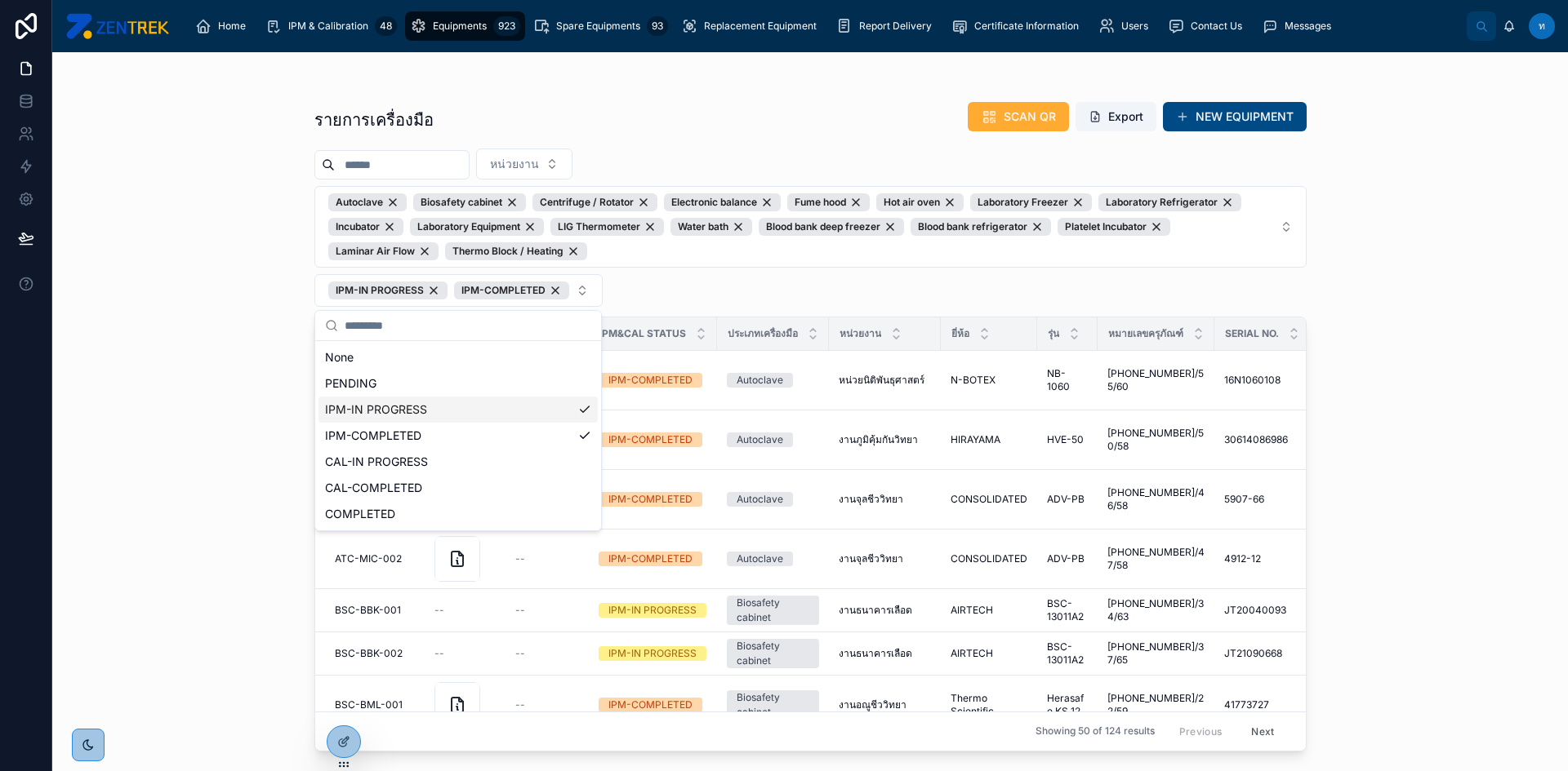
click at [152, 398] on div "รายการเครื่องมือ SCAN QR Export NEW EQUIPMENT หน่วยงาน Autoclave Biosafety cabi…" at bounding box center [809, 411] width 1515 height 719
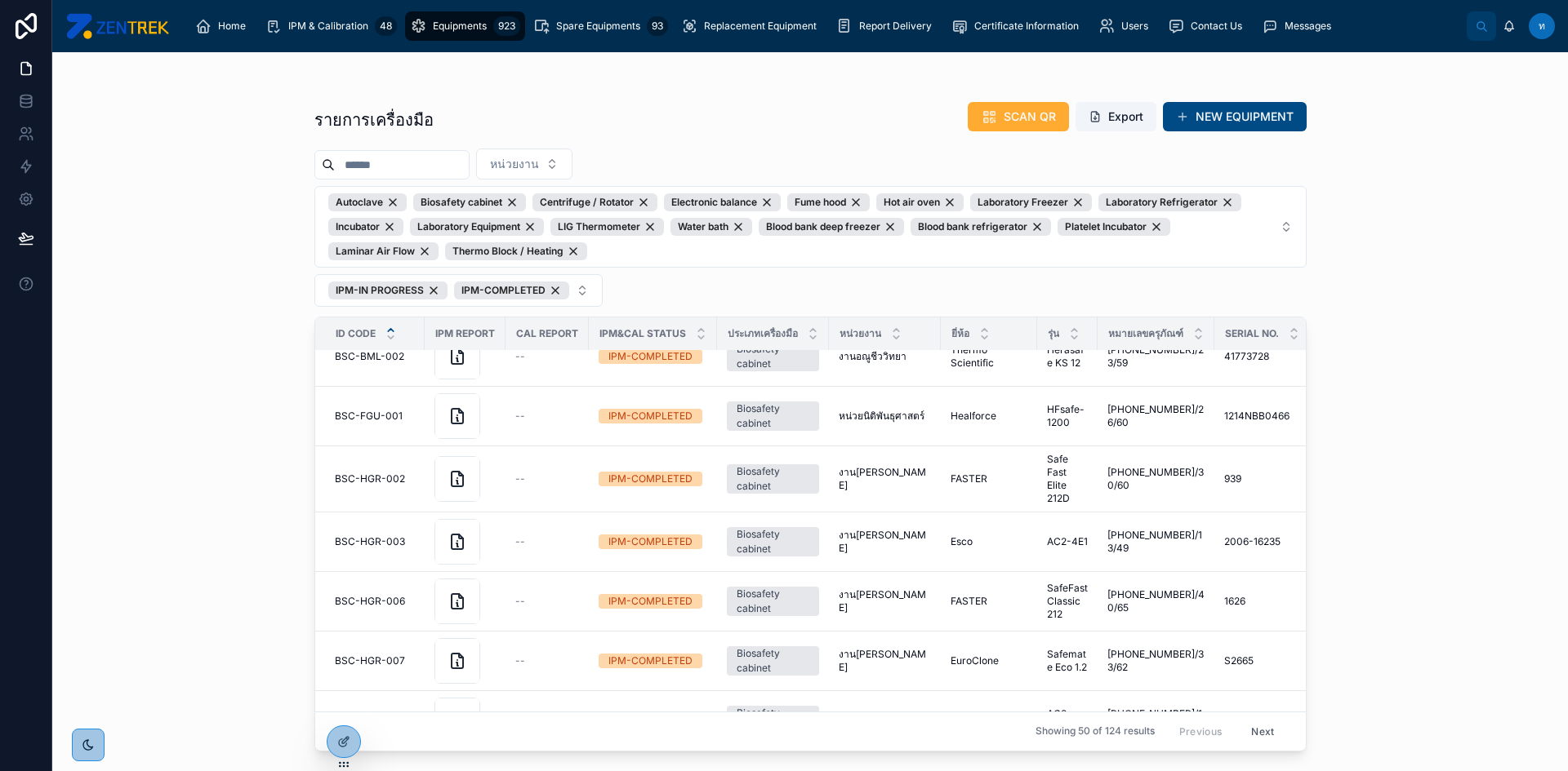
scroll to position [817, 0]
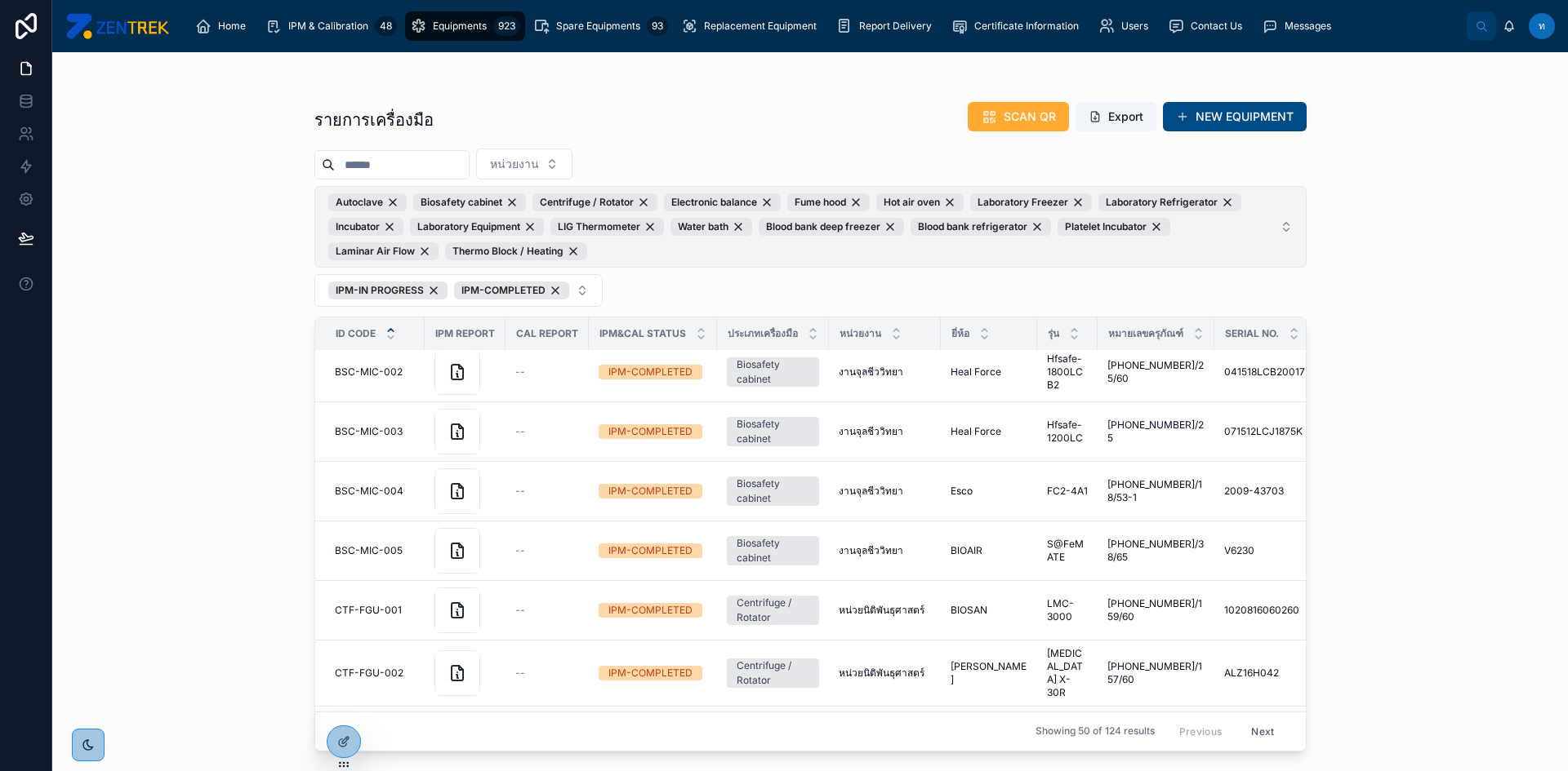
click at [648, 258] on span "Autoclave Biosafety cabinet Centrifuge / Rotator Electronic balance Fume hood H…" at bounding box center [801, 228] width 945 height 67
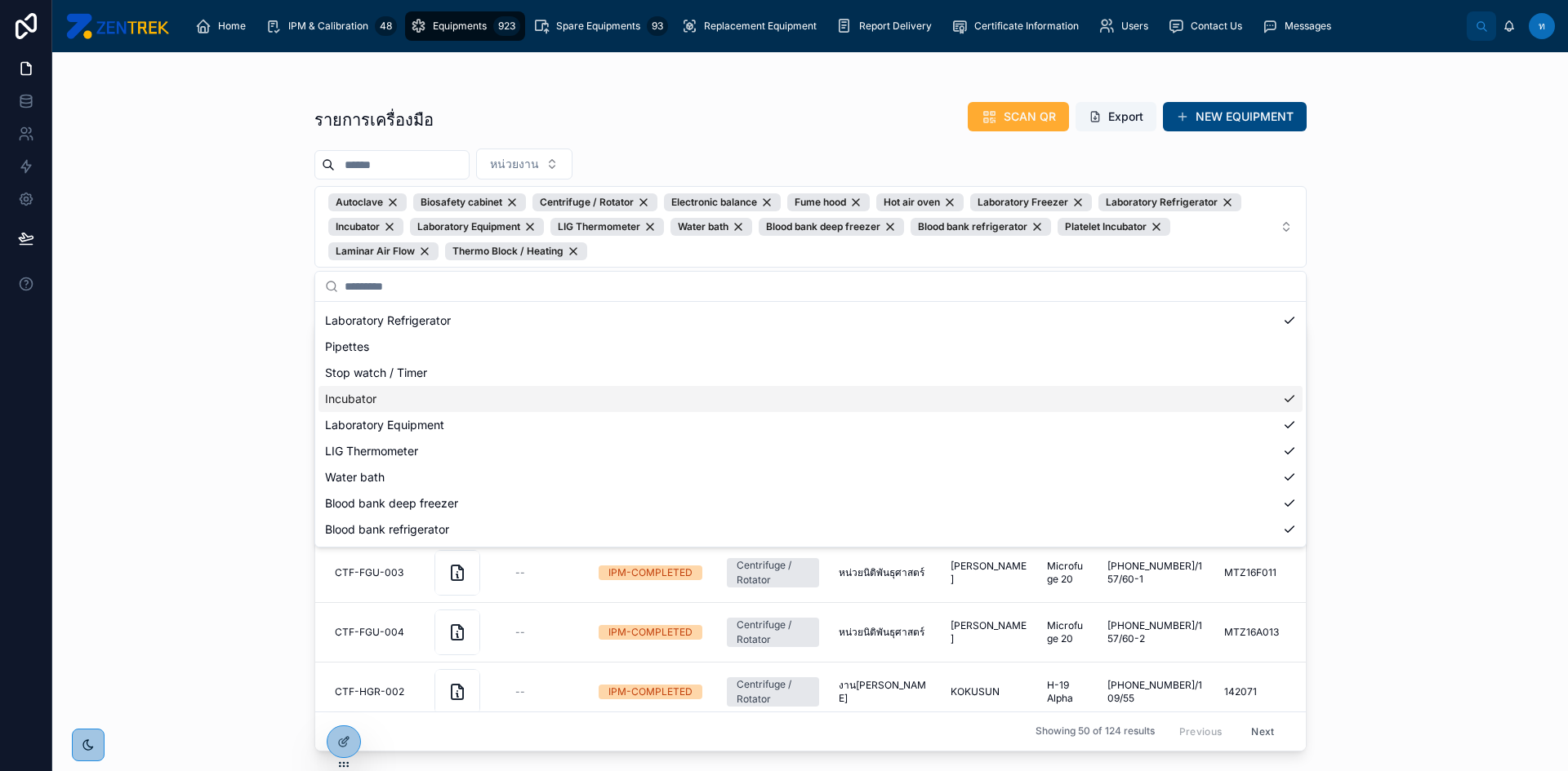
scroll to position [310, 0]
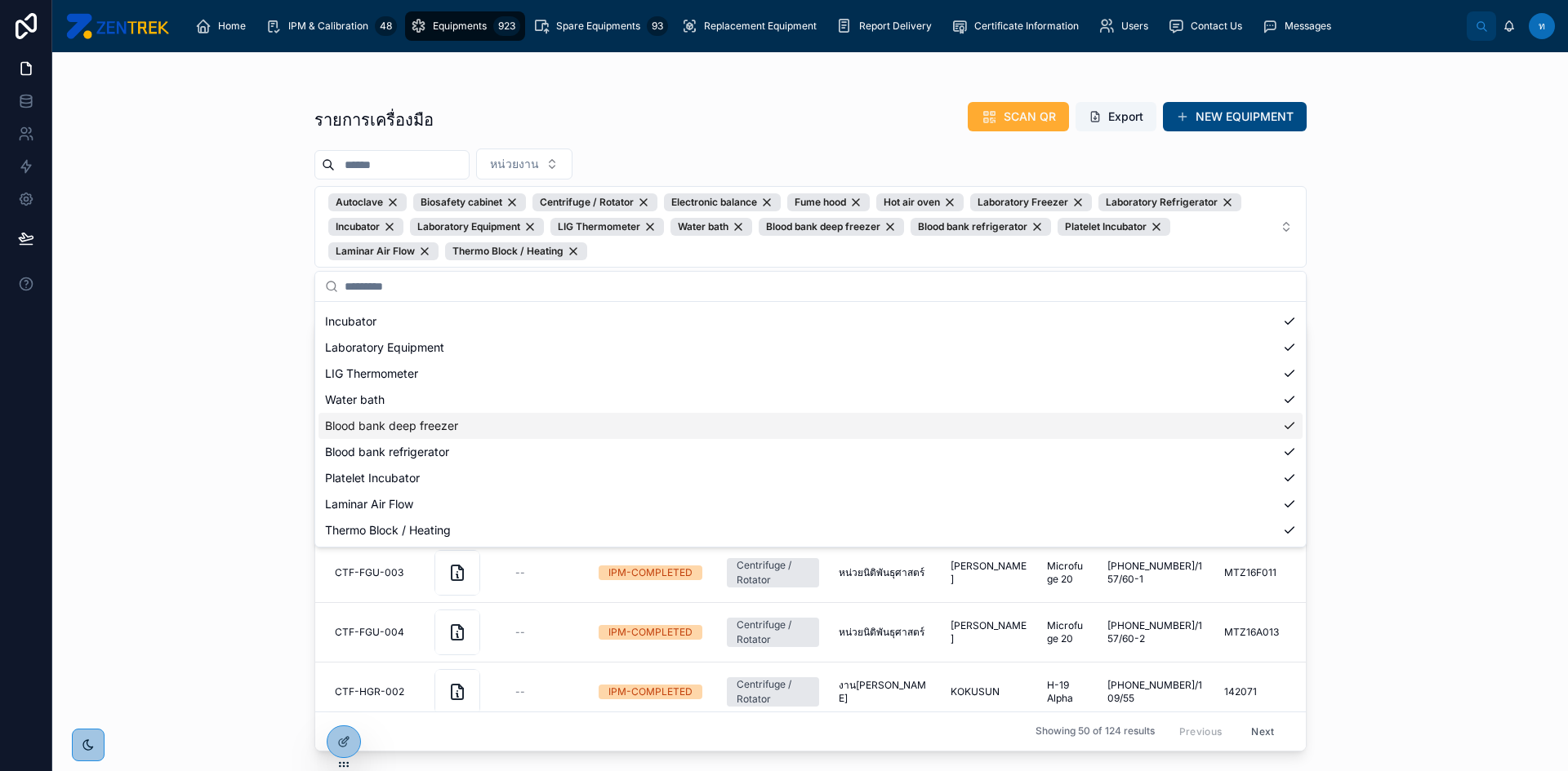
click at [252, 402] on div "รายการเครื่องมือ SCAN QR Export NEW EQUIPMENT หน่วยงาน Autoclave Biosafety cabi…" at bounding box center [809, 411] width 1515 height 719
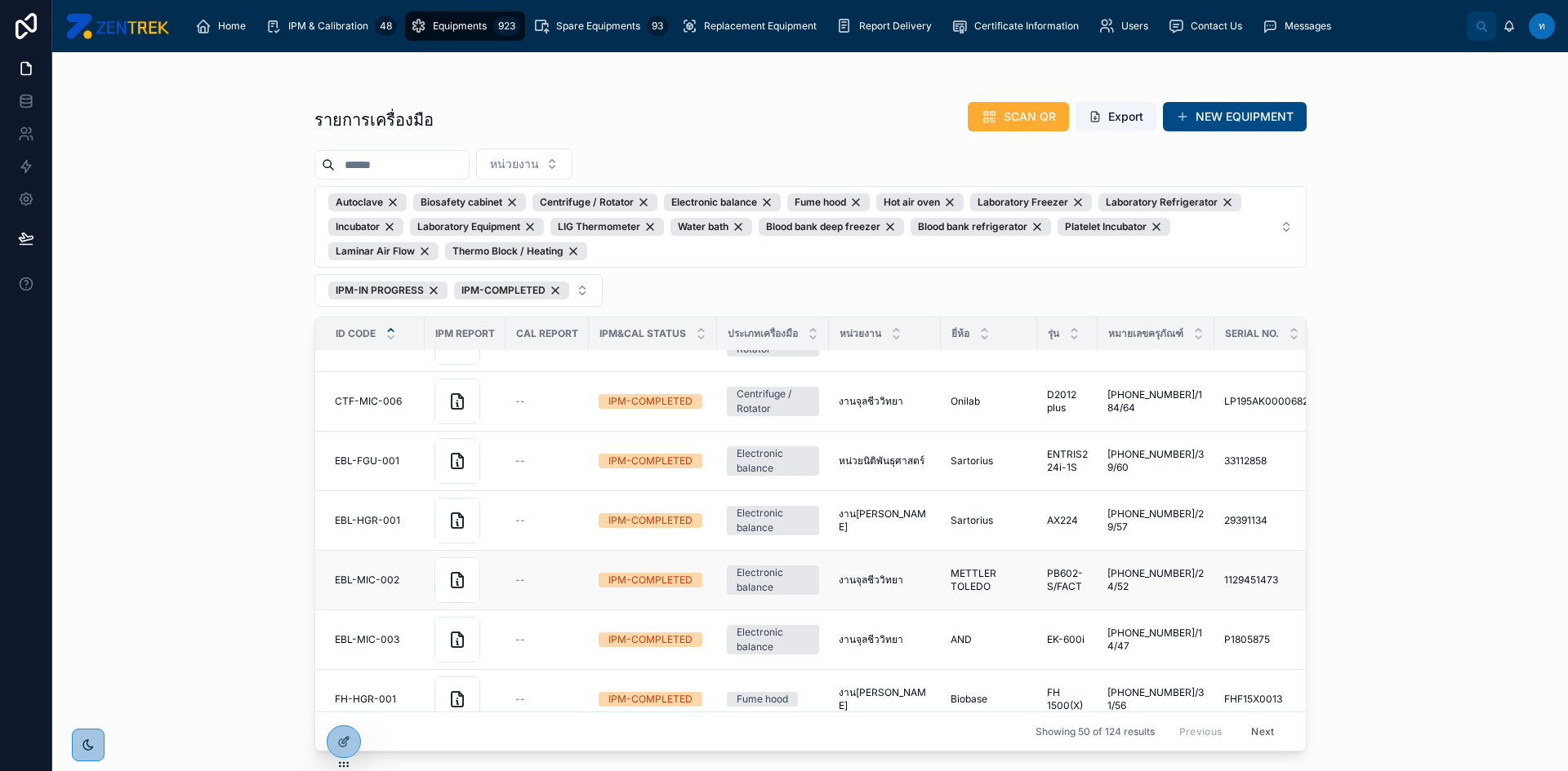
scroll to position [2512, 0]
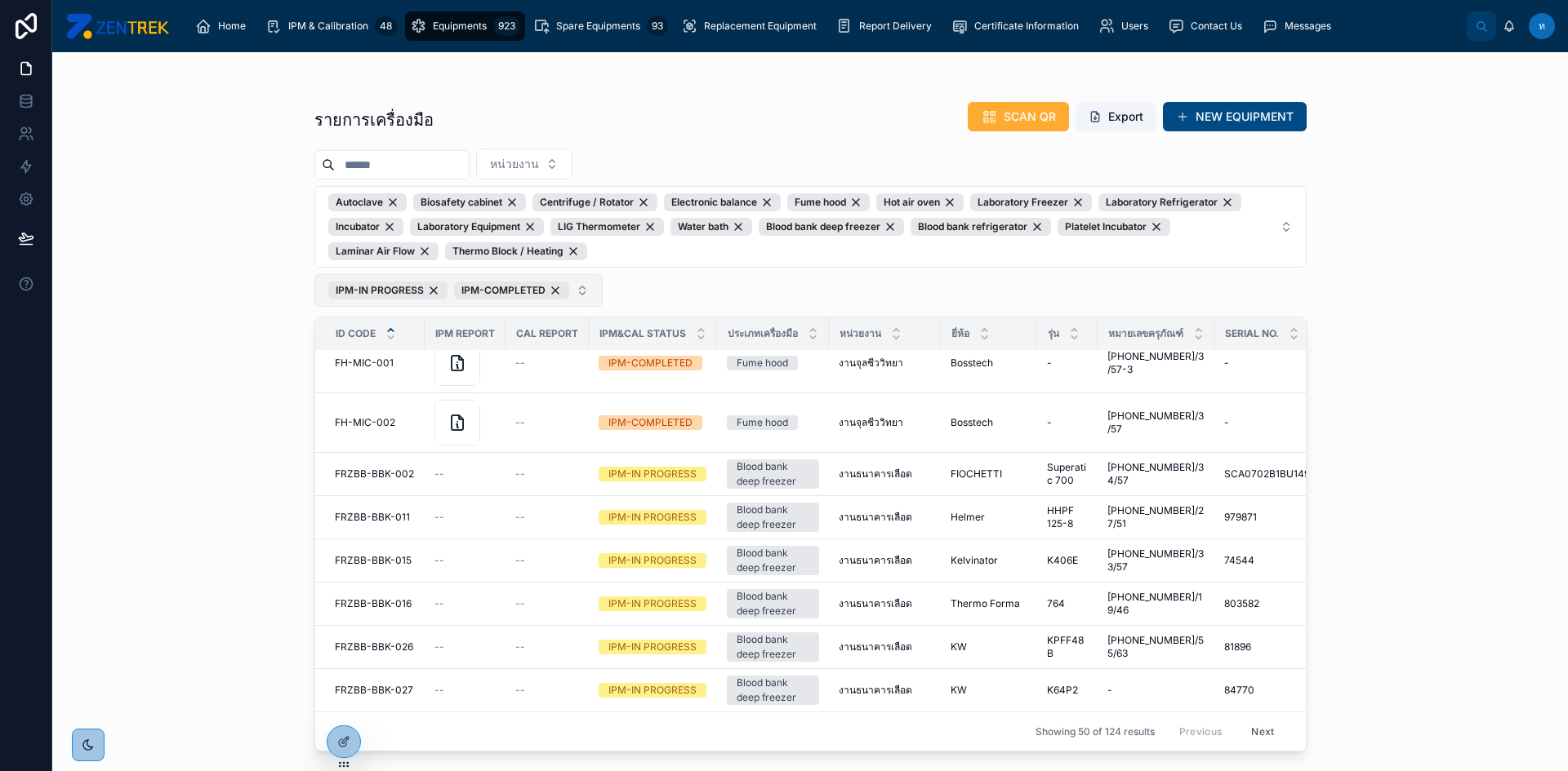
click at [585, 295] on button "IPM-IN PROGRESS IPM-COMPLETED" at bounding box center [458, 290] width 289 height 33
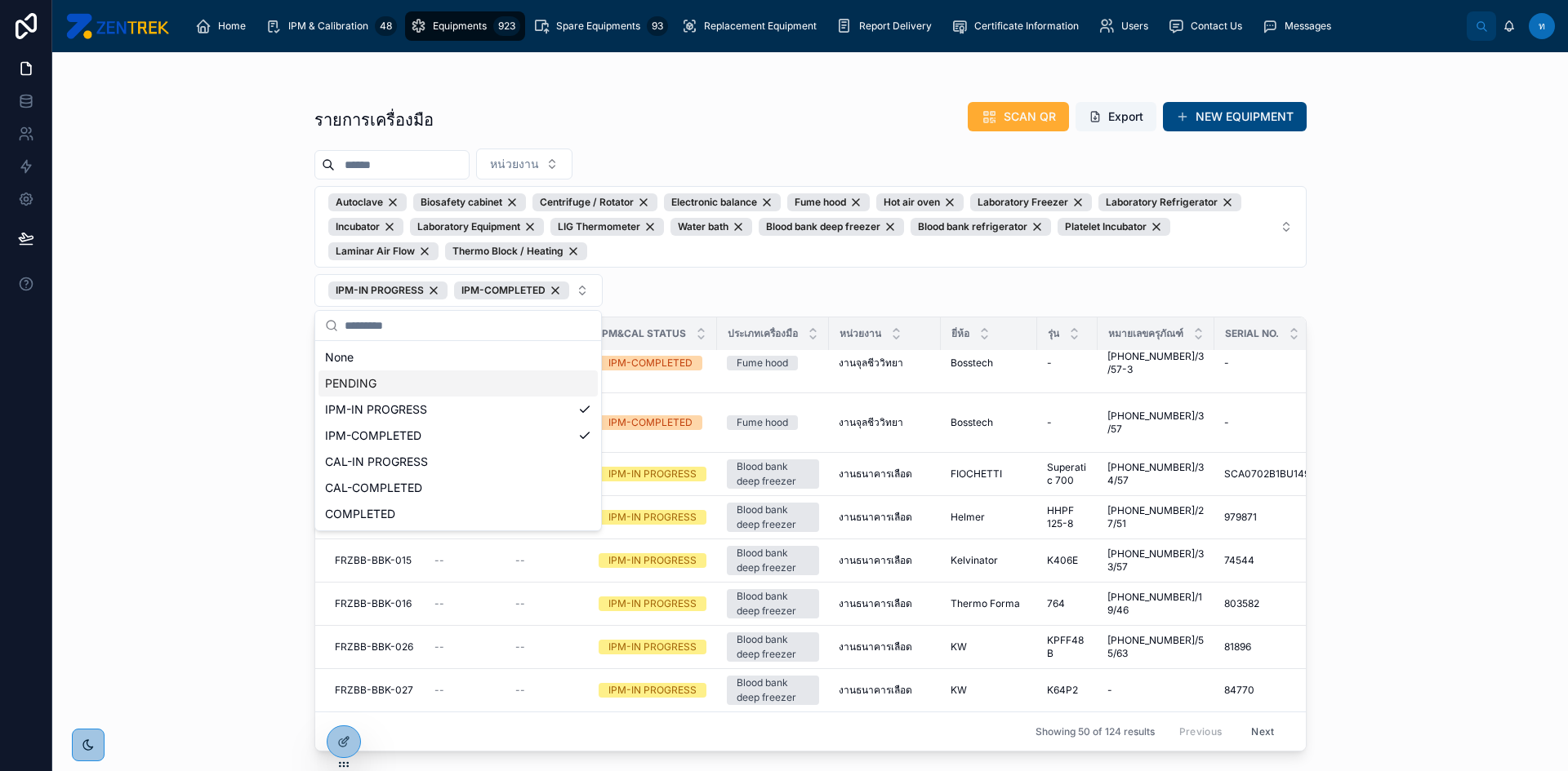
click at [420, 373] on div "PENDING" at bounding box center [458, 383] width 280 height 26
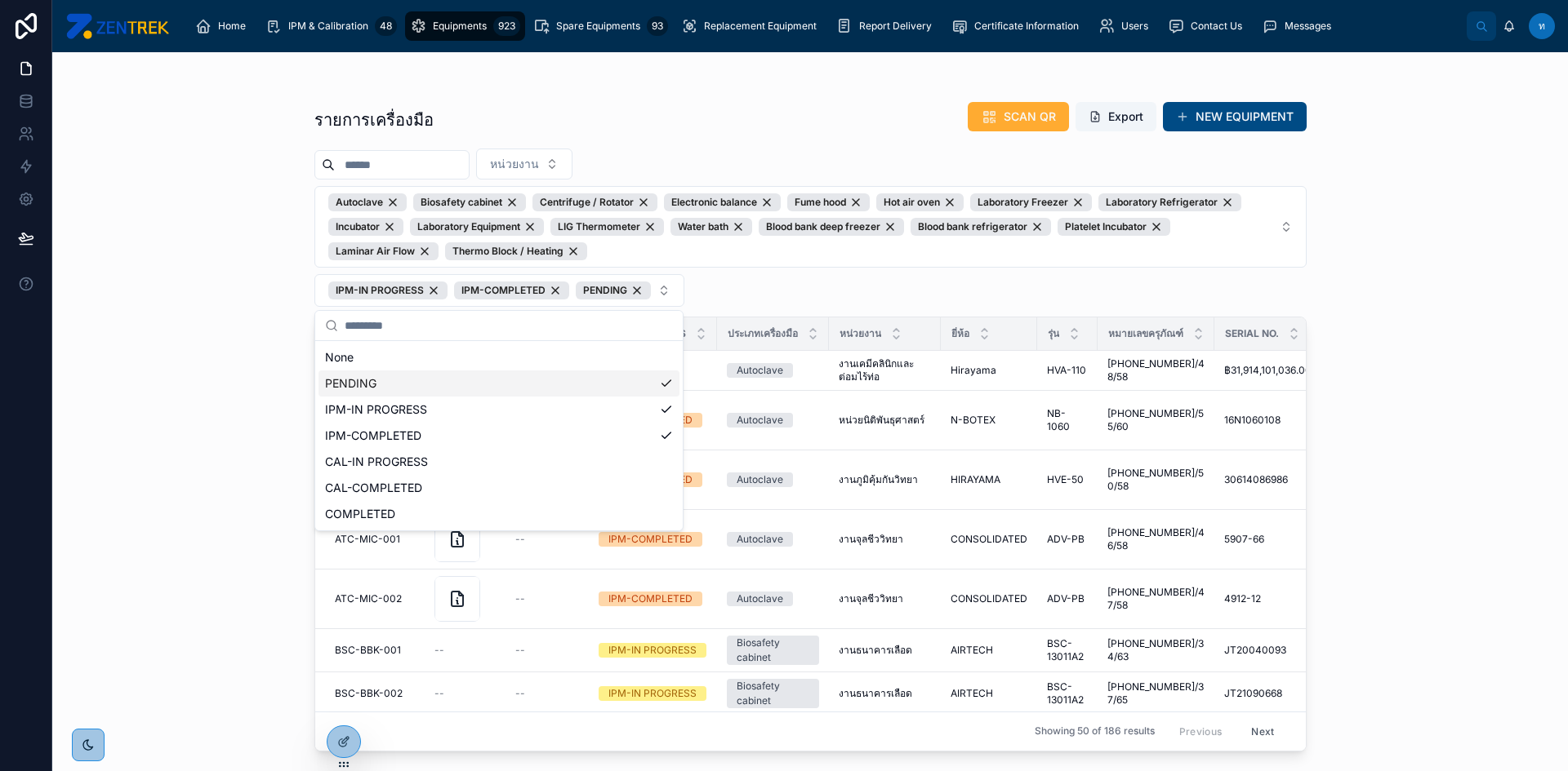
click at [1362, 358] on div "รายการเครื่องมือ SCAN QR Export NEW EQUIPMENT หน่วยงาน Autoclave Biosafety cabi…" at bounding box center [809, 411] width 1515 height 719
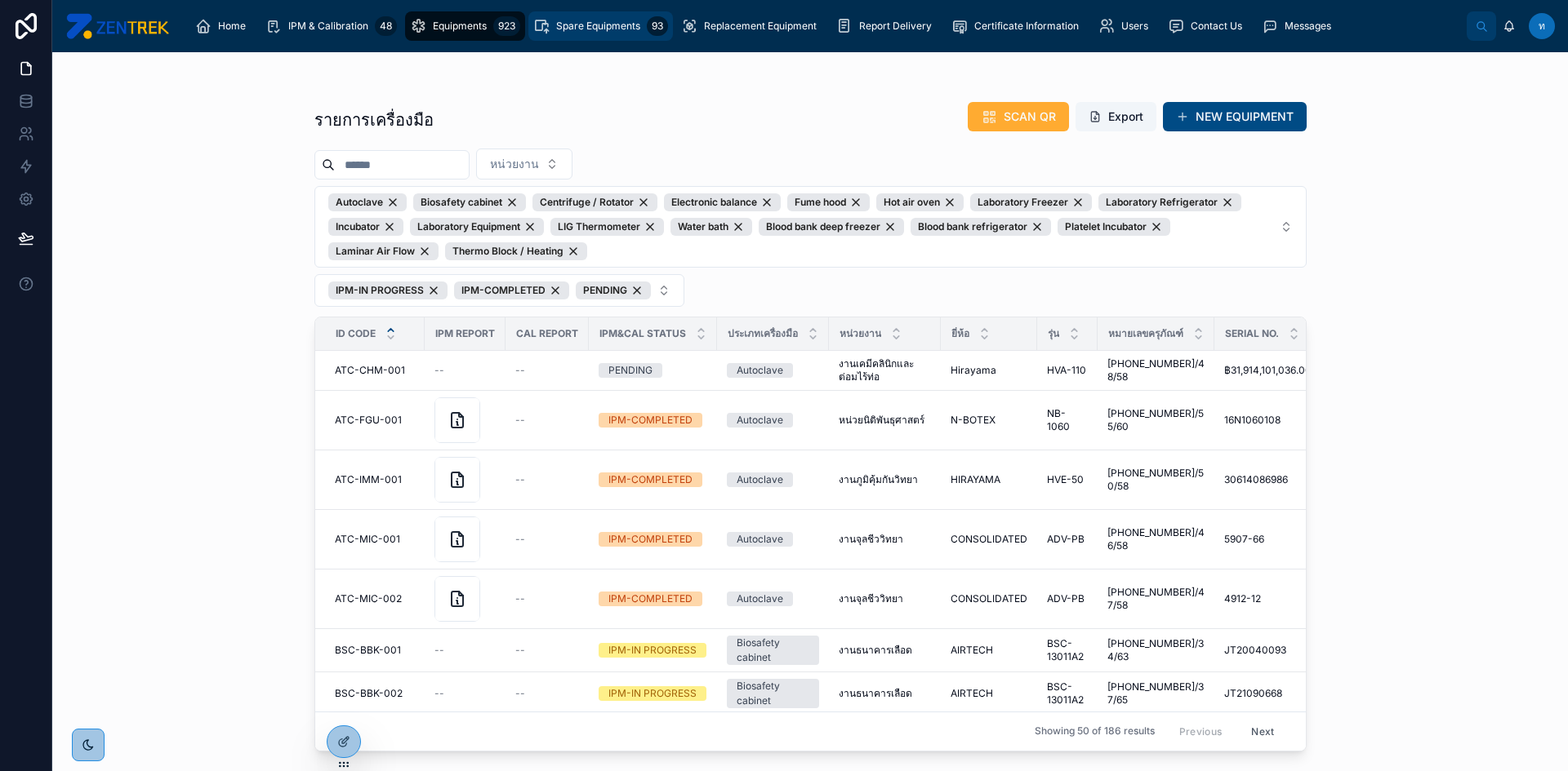
drag, startPoint x: 562, startPoint y: 25, endPoint x: 158, endPoint y: 229, distance: 452.6
click at [158, 229] on div "รายการเครื่องมือ SCAN QR Export NEW EQUIPMENT หน่วยงาน Autoclave Biosafety cabi…" at bounding box center [809, 411] width 1515 height 719
